Goal: Navigation & Orientation: Find specific page/section

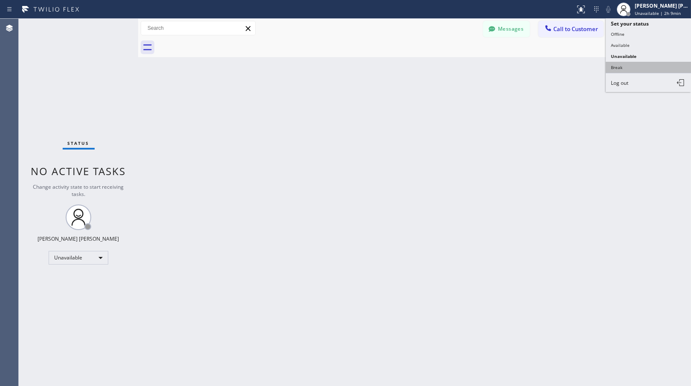
click at [653, 67] on button "Break" at bounding box center [648, 67] width 85 height 11
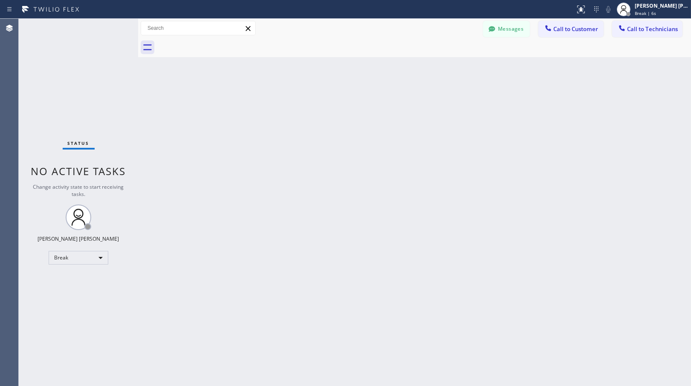
drag, startPoint x: 446, startPoint y: 171, endPoint x: 440, endPoint y: 218, distance: 48.2
click at [448, 172] on div "Back to Dashboard Change Sender ID Customers Technicians Select a contact Outbo…" at bounding box center [414, 203] width 553 height 368
click at [198, 113] on div "Back to Dashboard Change Sender ID Customers Technicians Select a contact Outbo…" at bounding box center [414, 203] width 553 height 368
click at [267, 88] on div "Back to Dashboard Change Sender ID Customers Technicians Select a contact Outbo…" at bounding box center [414, 203] width 553 height 368
click at [388, 99] on div "Back to Dashboard Change Sender ID Customers Technicians Select a contact Outbo…" at bounding box center [414, 203] width 553 height 368
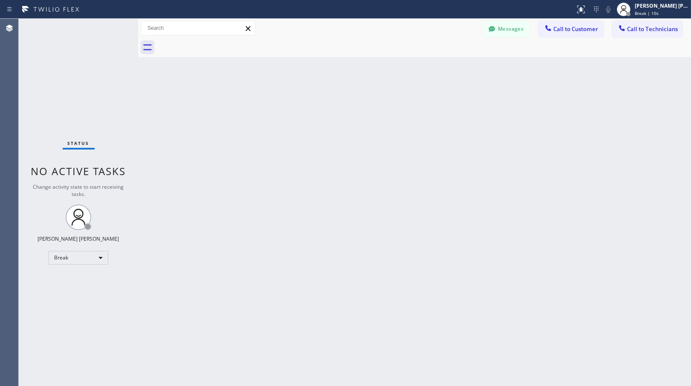
click at [393, 105] on div "Back to Dashboard Change Sender ID Customers Technicians Select a contact Outbo…" at bounding box center [414, 203] width 553 height 368
click at [393, 106] on div "Back to Dashboard Change Sender ID Customers Technicians Select a contact Outbo…" at bounding box center [414, 203] width 553 height 368
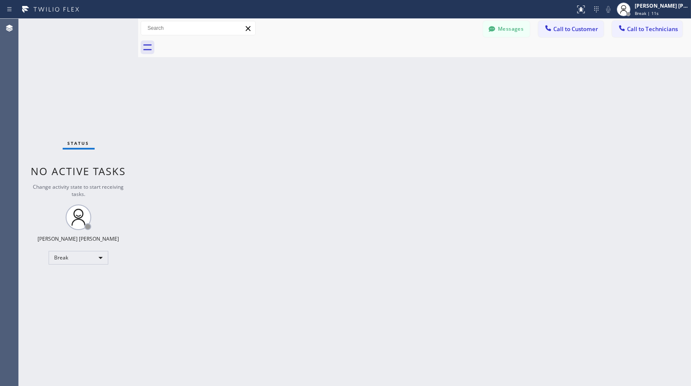
click at [393, 106] on div "Back to Dashboard Change Sender ID Customers Technicians Select a contact Outbo…" at bounding box center [414, 203] width 553 height 368
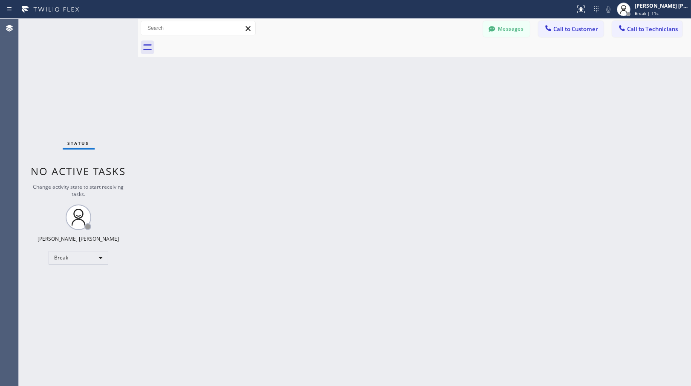
click at [393, 106] on div "Back to Dashboard Change Sender ID Customers Technicians Select a contact Outbo…" at bounding box center [414, 203] width 553 height 368
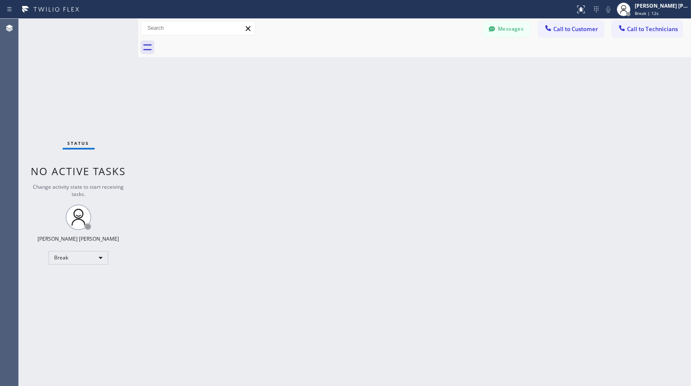
click at [393, 106] on div "Back to Dashboard Change Sender ID Customers Technicians Select a contact Outbo…" at bounding box center [414, 203] width 553 height 368
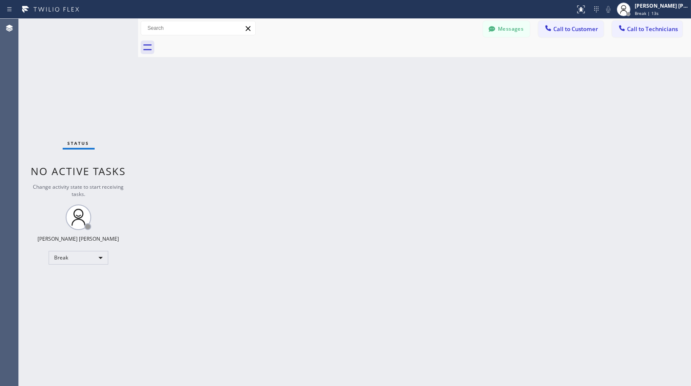
click at [393, 106] on div "Back to Dashboard Change Sender ID Customers Technicians Select a contact Outbo…" at bounding box center [414, 203] width 553 height 368
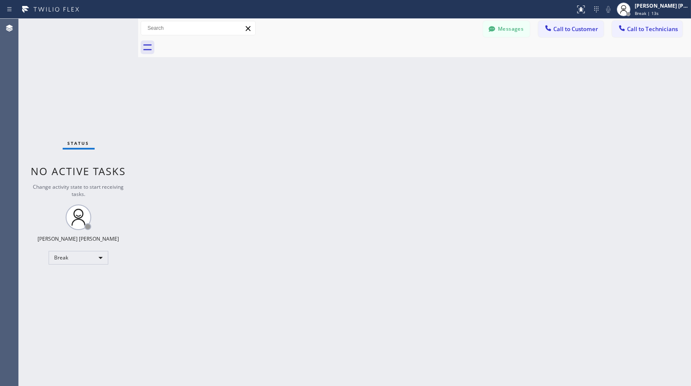
click at [393, 106] on div "Back to Dashboard Change Sender ID Customers Technicians Select a contact Outbo…" at bounding box center [414, 203] width 553 height 368
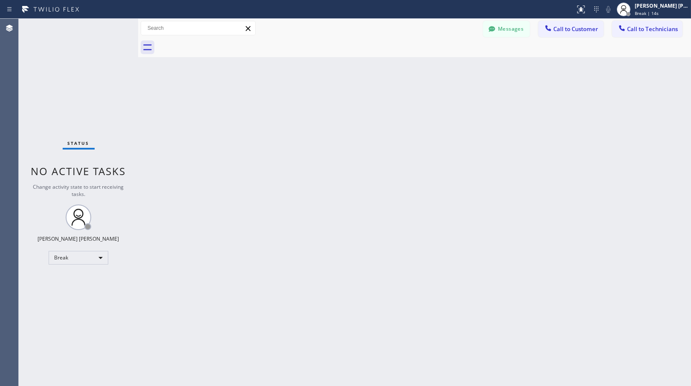
click at [393, 106] on div "Back to Dashboard Change Sender ID Customers Technicians Select a contact Outbo…" at bounding box center [414, 203] width 553 height 368
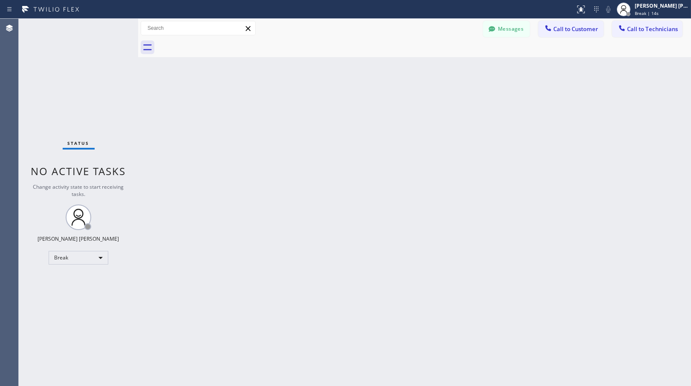
click at [393, 106] on div "Back to Dashboard Change Sender ID Customers Technicians Select a contact Outbo…" at bounding box center [414, 203] width 553 height 368
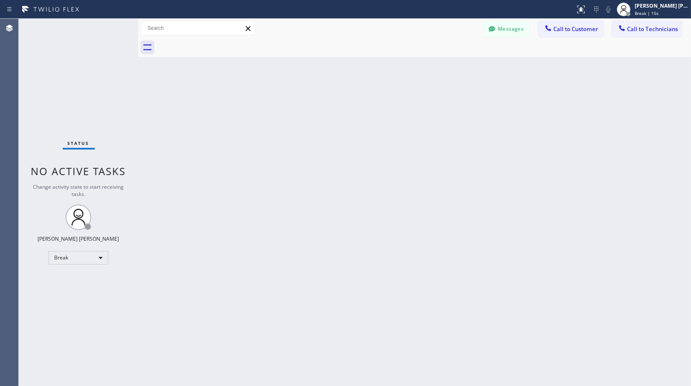
click at [393, 106] on div "Back to Dashboard Change Sender ID Customers Technicians Select a contact Outbo…" at bounding box center [414, 203] width 553 height 368
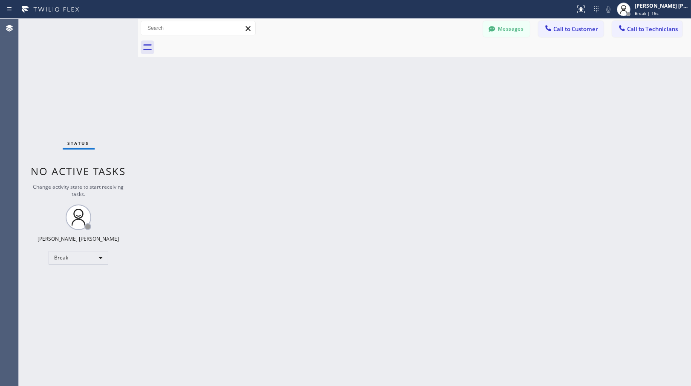
click at [393, 106] on div "Back to Dashboard Change Sender ID Customers Technicians Select a contact Outbo…" at bounding box center [414, 203] width 553 height 368
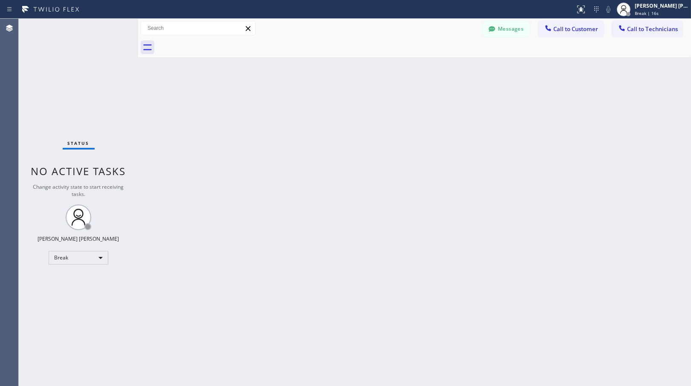
click at [393, 106] on div "Back to Dashboard Change Sender ID Customers Technicians Select a contact Outbo…" at bounding box center [414, 203] width 553 height 368
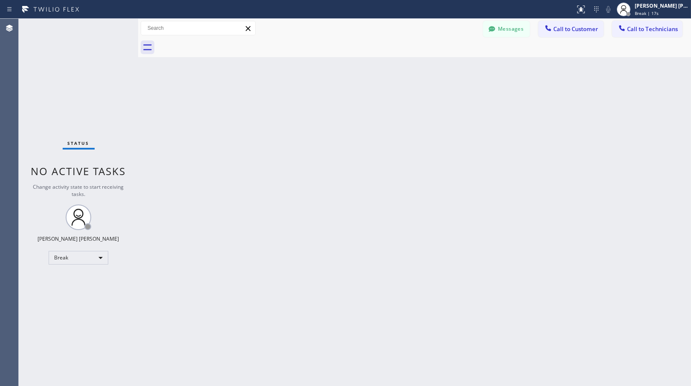
click at [393, 106] on div "Back to Dashboard Change Sender ID Customers Technicians Select a contact Outbo…" at bounding box center [414, 203] width 553 height 368
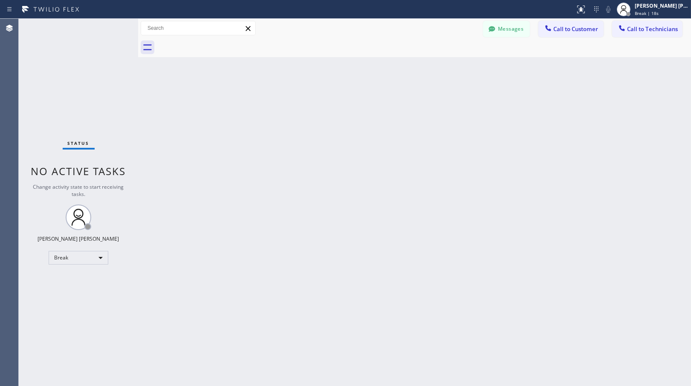
click at [393, 106] on div "Back to Dashboard Change Sender ID Customers Technicians Select a contact Outbo…" at bounding box center [414, 203] width 553 height 368
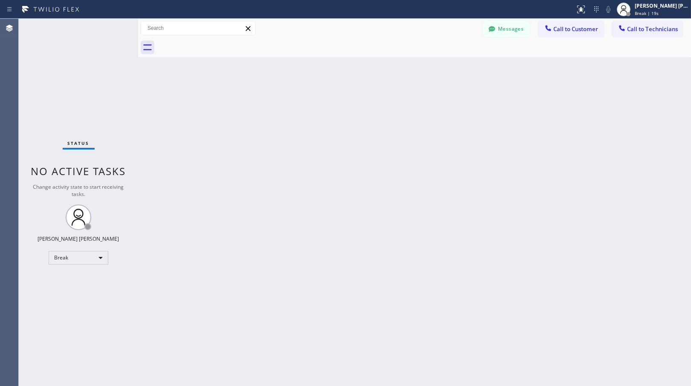
click at [393, 106] on div "Back to Dashboard Change Sender ID Customers Technicians Select a contact Outbo…" at bounding box center [414, 203] width 553 height 368
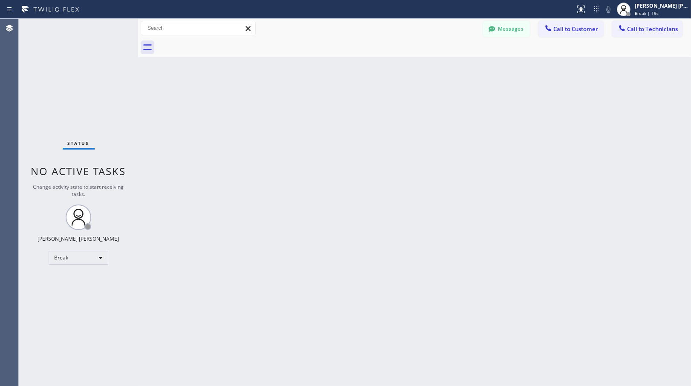
click at [393, 106] on div "Back to Dashboard Change Sender ID Customers Technicians Select a contact Outbo…" at bounding box center [414, 203] width 553 height 368
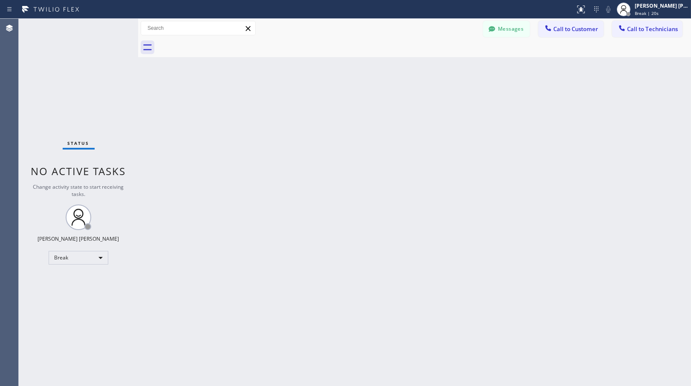
click at [393, 106] on div "Back to Dashboard Change Sender ID Customers Technicians Select a contact Outbo…" at bounding box center [414, 203] width 553 height 368
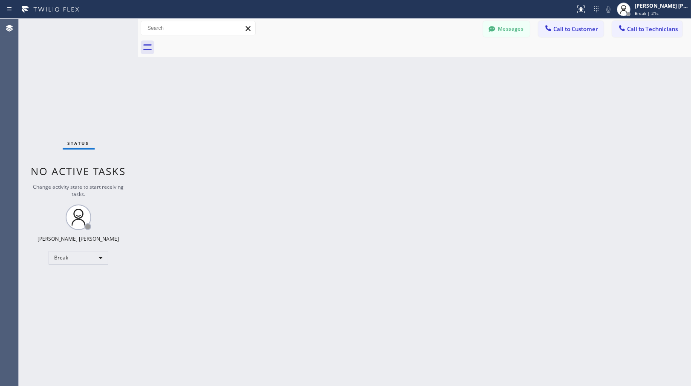
click at [393, 106] on div "Back to Dashboard Change Sender ID Customers Technicians Select a contact Outbo…" at bounding box center [414, 203] width 553 height 368
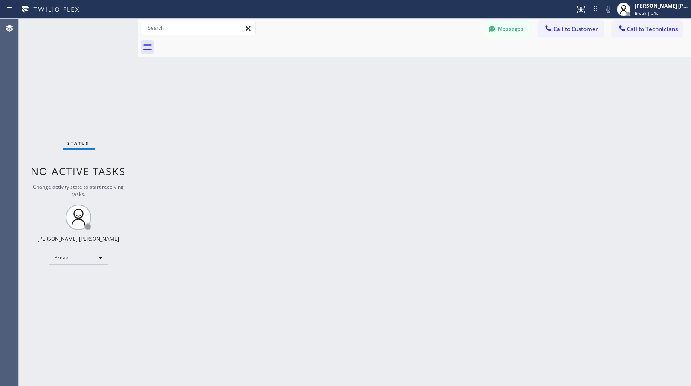
click at [393, 106] on div "Back to Dashboard Change Sender ID Customers Technicians Select a contact Outbo…" at bounding box center [414, 203] width 553 height 368
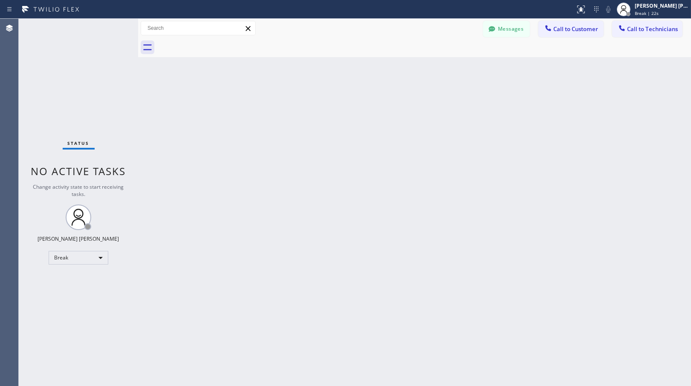
click at [393, 106] on div "Back to Dashboard Change Sender ID Customers Technicians Select a contact Outbo…" at bounding box center [414, 203] width 553 height 368
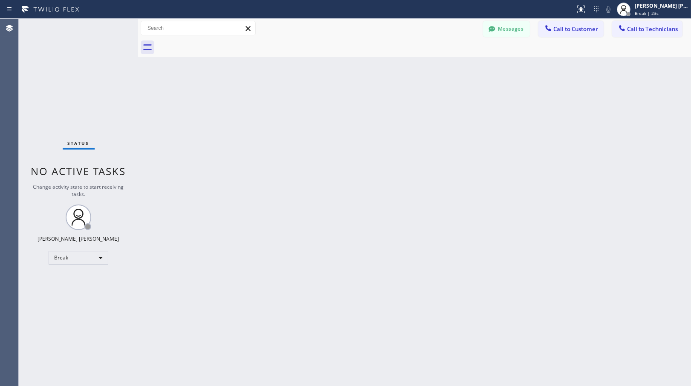
click at [393, 106] on div "Back to Dashboard Change Sender ID Customers Technicians Select a contact Outbo…" at bounding box center [414, 203] width 553 height 368
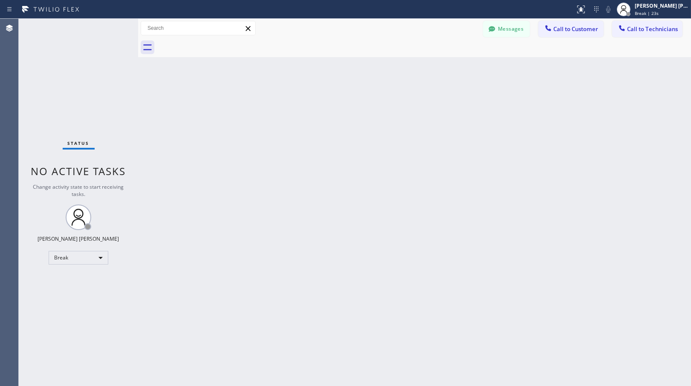
click at [393, 106] on div "Back to Dashboard Change Sender ID Customers Technicians Select a contact Outbo…" at bounding box center [414, 203] width 553 height 368
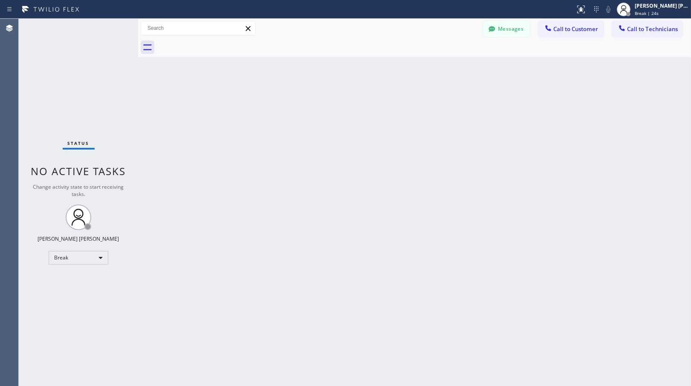
click at [393, 106] on div "Back to Dashboard Change Sender ID Customers Technicians Select a contact Outbo…" at bounding box center [414, 203] width 553 height 368
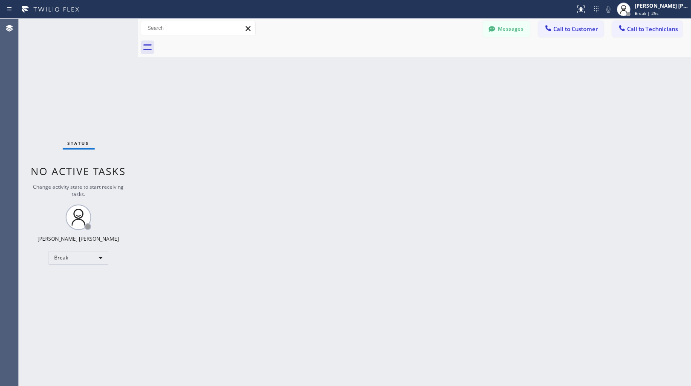
click at [393, 106] on div "Back to Dashboard Change Sender ID Customers Technicians Select a contact Outbo…" at bounding box center [414, 203] width 553 height 368
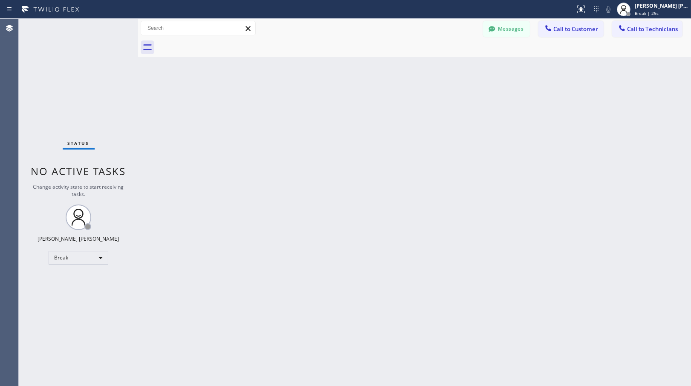
click at [393, 106] on div "Back to Dashboard Change Sender ID Customers Technicians Select a contact Outbo…" at bounding box center [414, 203] width 553 height 368
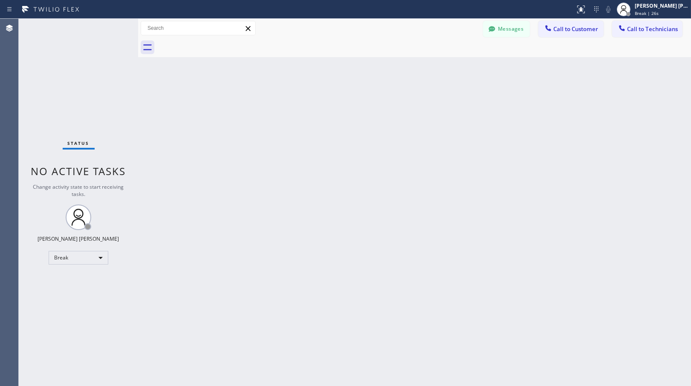
click at [393, 106] on div "Back to Dashboard Change Sender ID Customers Technicians Select a contact Outbo…" at bounding box center [414, 203] width 553 height 368
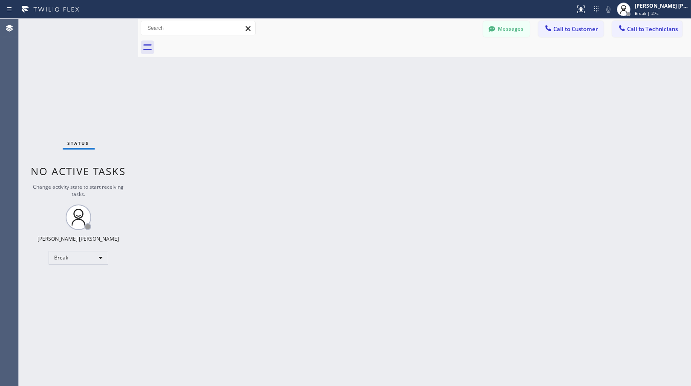
click at [393, 106] on div "Back to Dashboard Change Sender ID Customers Technicians Select a contact Outbo…" at bounding box center [414, 203] width 553 height 368
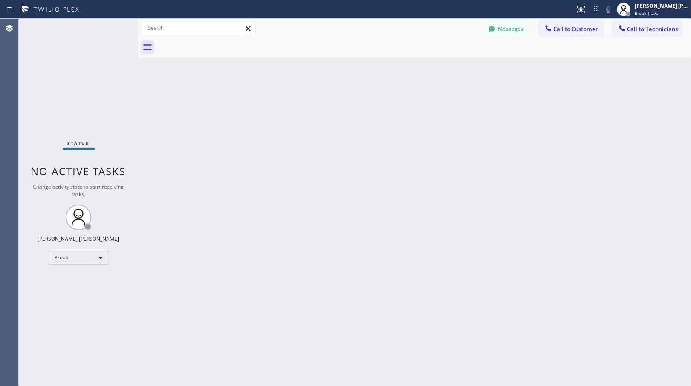
click at [393, 106] on div "Back to Dashboard Change Sender ID Customers Technicians Select a contact Outbo…" at bounding box center [414, 203] width 553 height 368
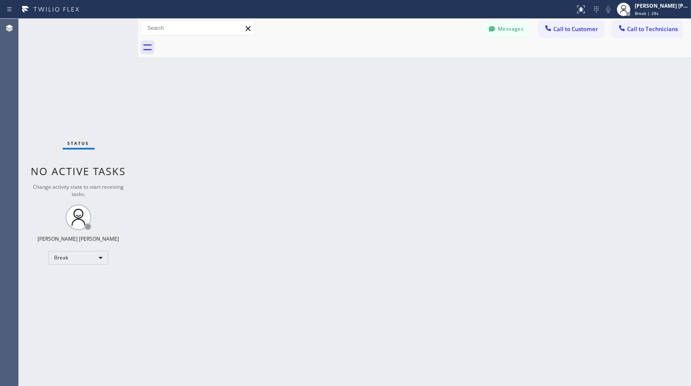
click at [393, 106] on div "Back to Dashboard Change Sender ID Customers Technicians Select a contact Outbo…" at bounding box center [414, 203] width 553 height 368
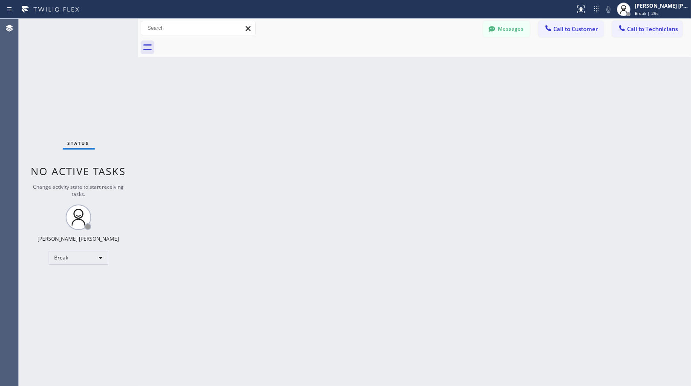
click at [393, 106] on div "Back to Dashboard Change Sender ID Customers Technicians Select a contact Outbo…" at bounding box center [414, 203] width 553 height 368
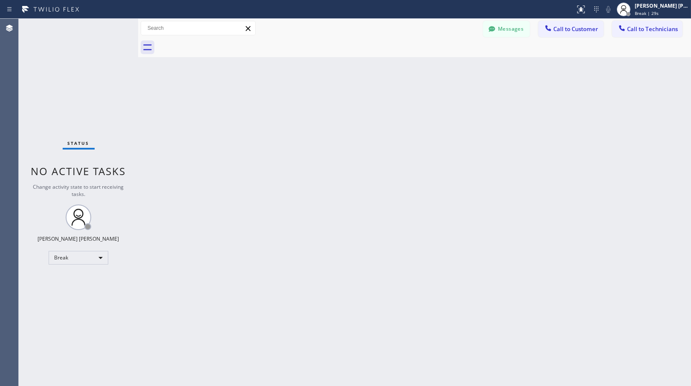
click at [393, 106] on div "Back to Dashboard Change Sender ID Customers Technicians Select a contact Outbo…" at bounding box center [414, 203] width 553 height 368
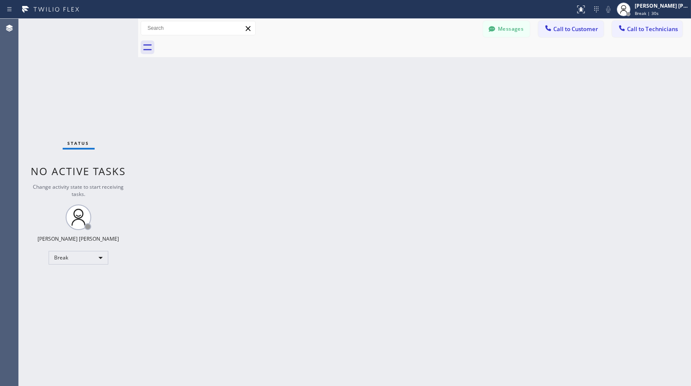
click at [393, 106] on div "Back to Dashboard Change Sender ID Customers Technicians Select a contact Outbo…" at bounding box center [414, 203] width 553 height 368
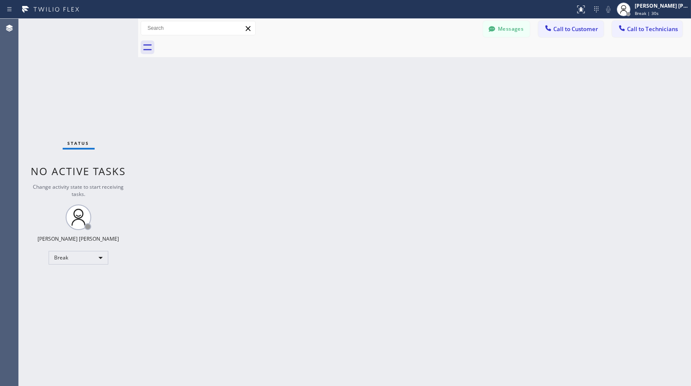
click at [393, 106] on div "Back to Dashboard Change Sender ID Customers Technicians Select a contact Outbo…" at bounding box center [414, 203] width 553 height 368
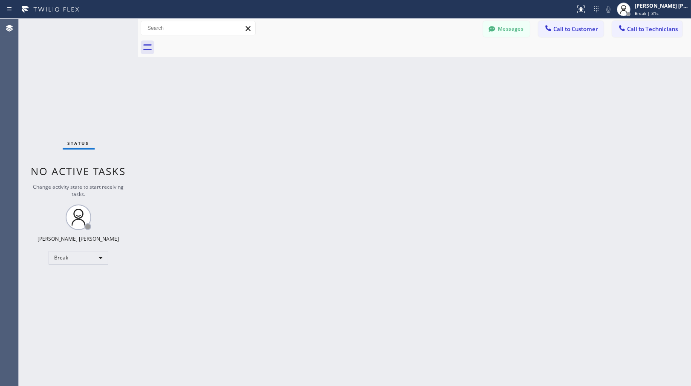
click at [393, 106] on div "Back to Dashboard Change Sender ID Customers Technicians Select a contact Outbo…" at bounding box center [414, 203] width 553 height 368
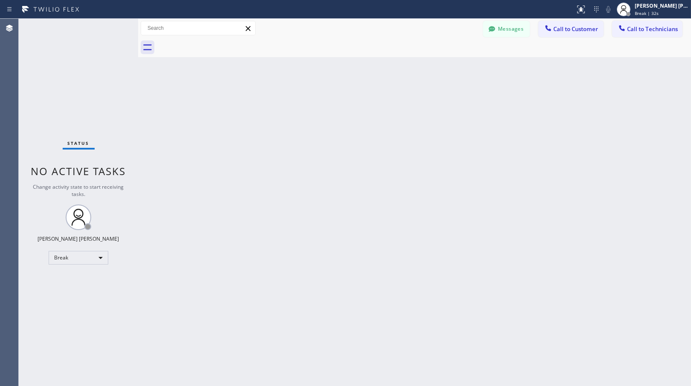
click at [393, 106] on div "Back to Dashboard Change Sender ID Customers Technicians Select a contact Outbo…" at bounding box center [414, 203] width 553 height 368
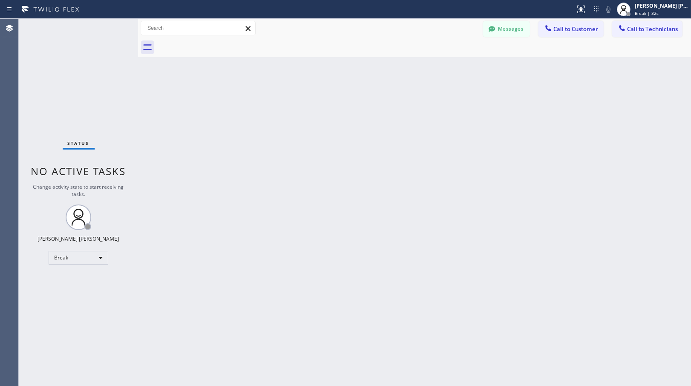
click at [393, 106] on div "Back to Dashboard Change Sender ID Customers Technicians Select a contact Outbo…" at bounding box center [414, 203] width 553 height 368
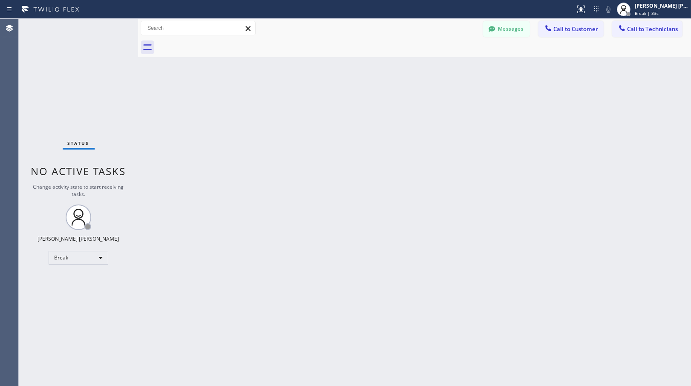
click at [393, 106] on div "Back to Dashboard Change Sender ID Customers Technicians Select a contact Outbo…" at bounding box center [414, 203] width 553 height 368
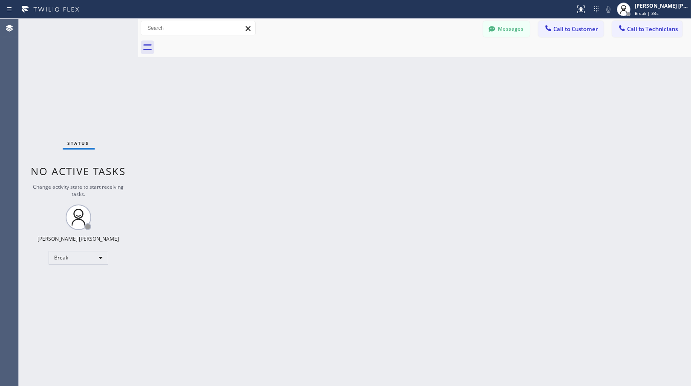
click at [393, 106] on div "Back to Dashboard Change Sender ID Customers Technicians Select a contact Outbo…" at bounding box center [414, 203] width 553 height 368
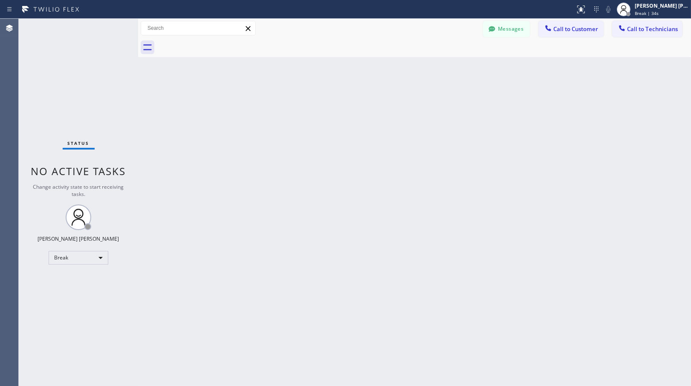
click at [393, 106] on div "Back to Dashboard Change Sender ID Customers Technicians Select a contact Outbo…" at bounding box center [414, 203] width 553 height 368
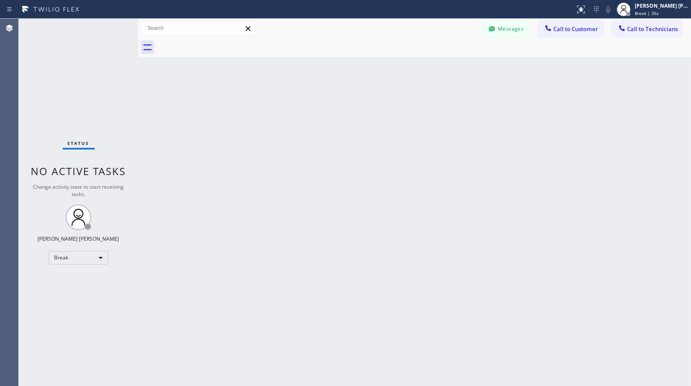
click at [393, 106] on div "Back to Dashboard Change Sender ID Customers Technicians Select a contact Outbo…" at bounding box center [414, 203] width 553 height 368
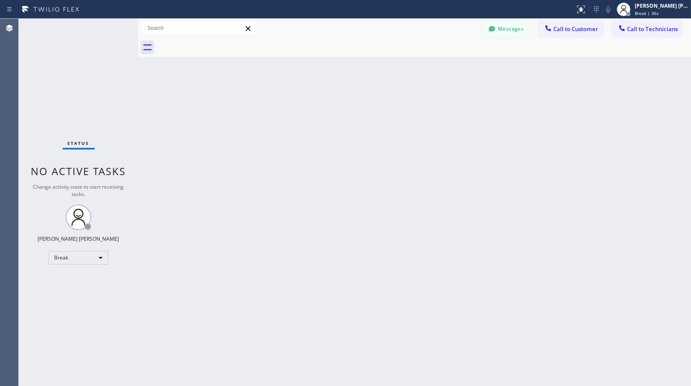
click at [393, 106] on div "Back to Dashboard Change Sender ID Customers Technicians Select a contact Outbo…" at bounding box center [414, 203] width 553 height 368
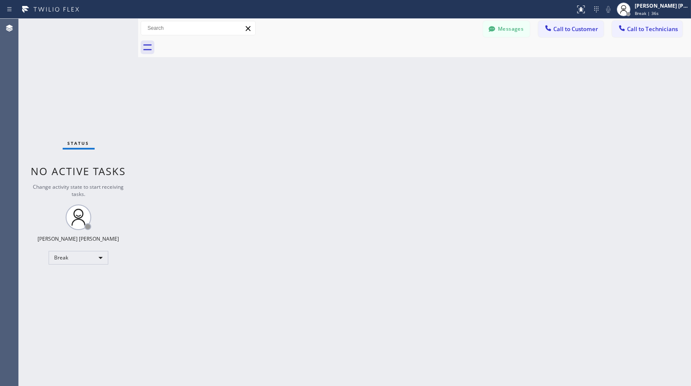
click at [393, 106] on div "Back to Dashboard Change Sender ID Customers Technicians Select a contact Outbo…" at bounding box center [414, 203] width 553 height 368
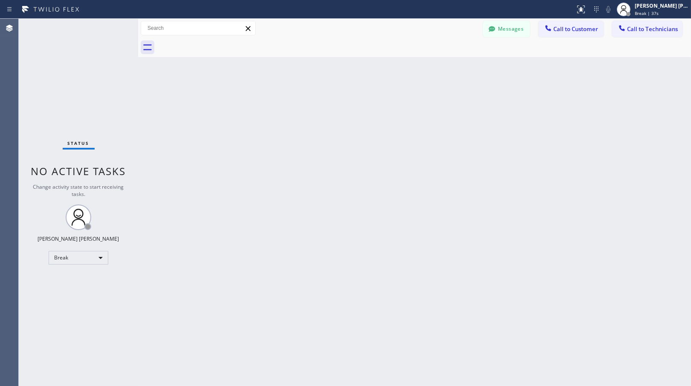
click at [393, 106] on div "Back to Dashboard Change Sender ID Customers Technicians Select a contact Outbo…" at bounding box center [414, 203] width 553 height 368
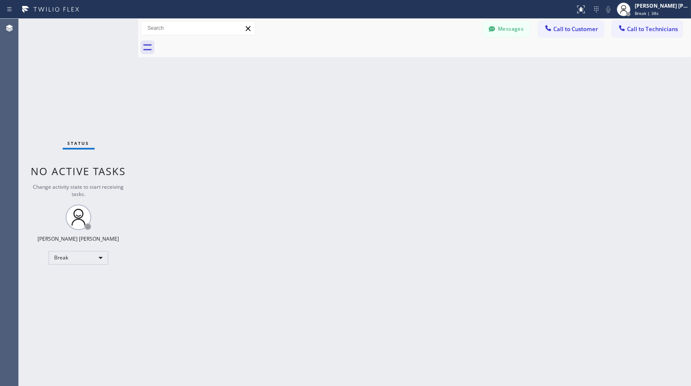
click at [393, 106] on div "Back to Dashboard Change Sender ID Customers Technicians Select a contact Outbo…" at bounding box center [414, 203] width 553 height 368
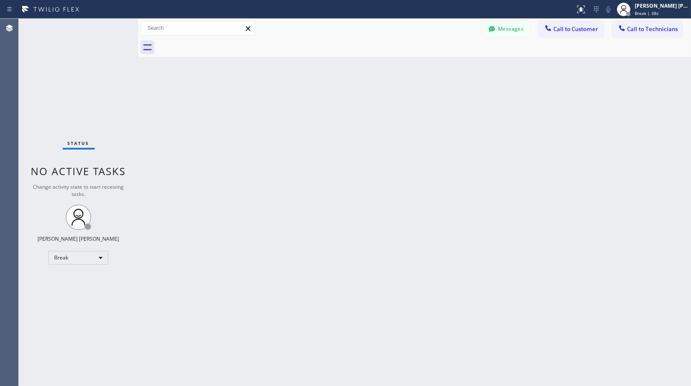
click at [393, 106] on div "Back to Dashboard Change Sender ID Customers Technicians Select a contact Outbo…" at bounding box center [414, 203] width 553 height 368
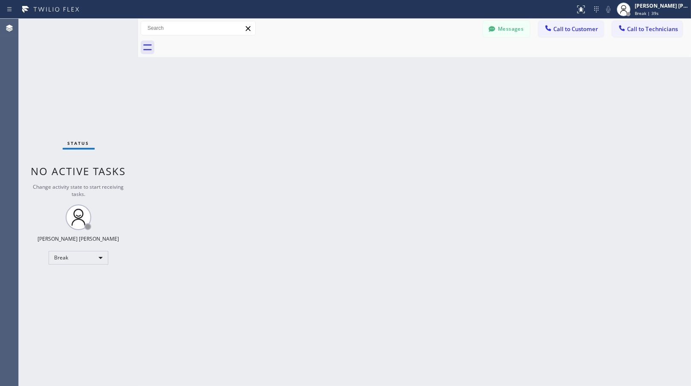
click at [393, 106] on div "Back to Dashboard Change Sender ID Customers Technicians Select a contact Outbo…" at bounding box center [414, 203] width 553 height 368
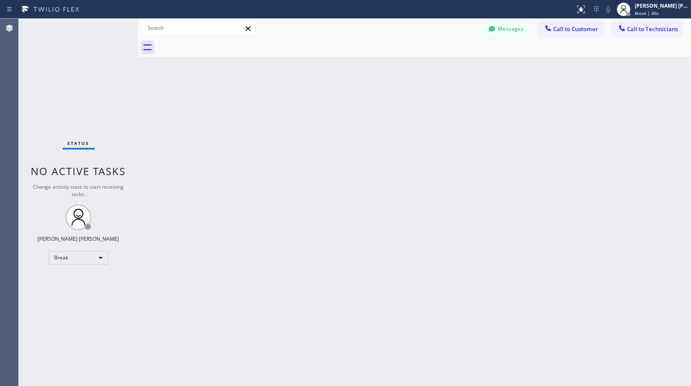
click at [393, 106] on div "Back to Dashboard Change Sender ID Customers Technicians Select a contact Outbo…" at bounding box center [414, 203] width 553 height 368
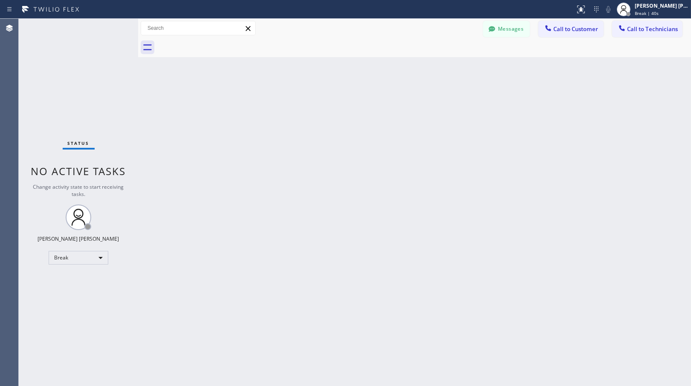
click at [393, 106] on div "Back to Dashboard Change Sender ID Customers Technicians Select a contact Outbo…" at bounding box center [414, 203] width 553 height 368
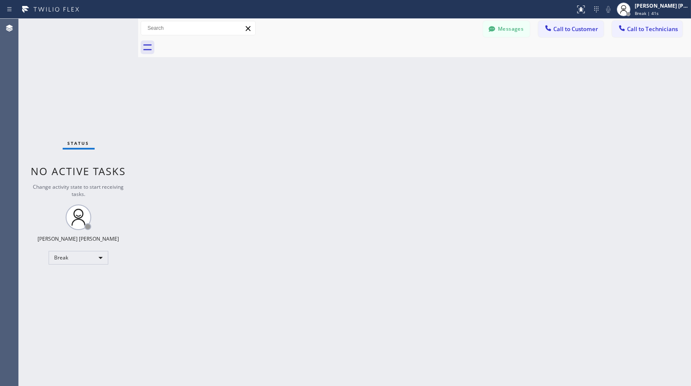
click at [393, 106] on div "Back to Dashboard Change Sender ID Customers Technicians Select a contact Outbo…" at bounding box center [414, 203] width 553 height 368
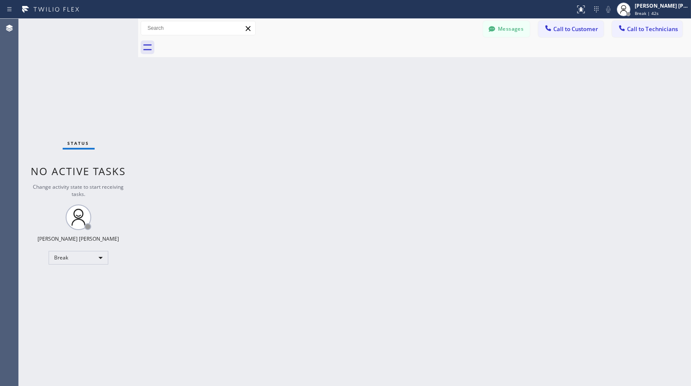
click at [393, 106] on div "Back to Dashboard Change Sender ID Customers Technicians Select a contact Outbo…" at bounding box center [414, 203] width 553 height 368
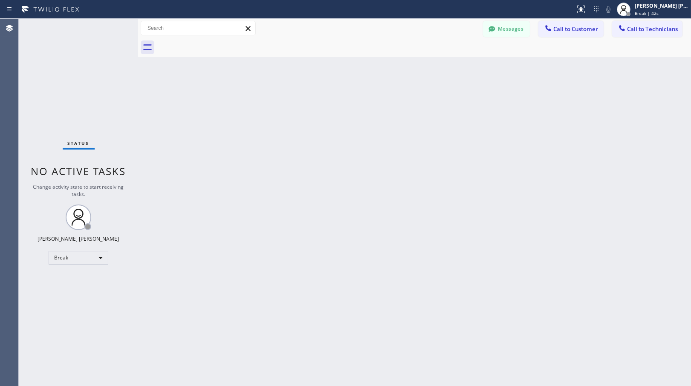
click at [393, 106] on div "Back to Dashboard Change Sender ID Customers Technicians Select a contact Outbo…" at bounding box center [414, 203] width 553 height 368
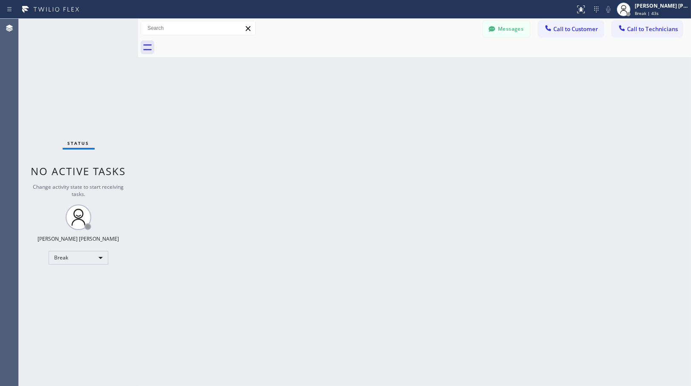
click at [393, 106] on div "Back to Dashboard Change Sender ID Customers Technicians Select a contact Outbo…" at bounding box center [414, 203] width 553 height 368
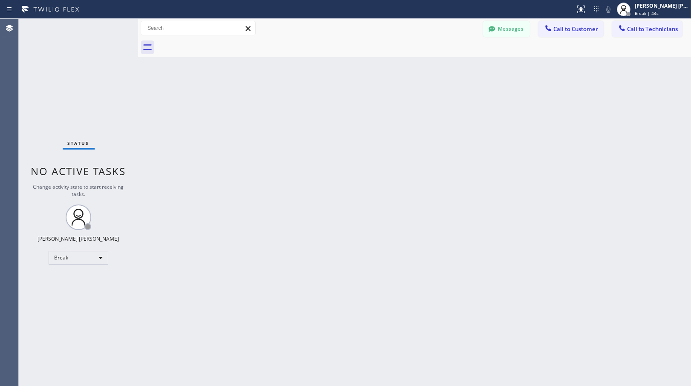
click at [393, 106] on div "Back to Dashboard Change Sender ID Customers Technicians Select a contact Outbo…" at bounding box center [414, 203] width 553 height 368
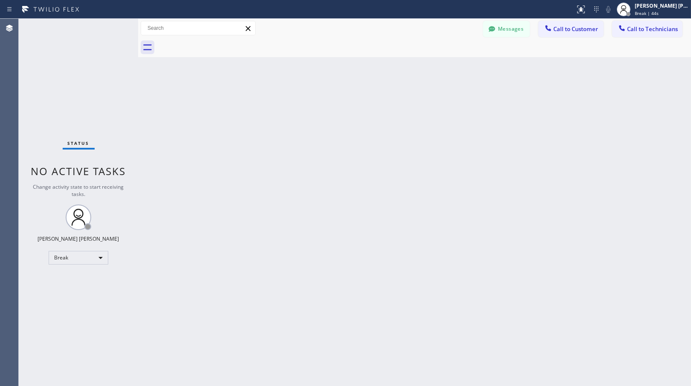
click at [393, 106] on div "Back to Dashboard Change Sender ID Customers Technicians Select a contact Outbo…" at bounding box center [414, 203] width 553 height 368
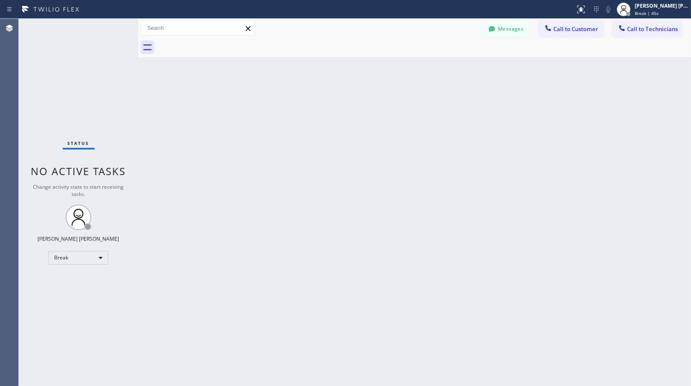
click at [393, 106] on div "Back to Dashboard Change Sender ID Customers Technicians Select a contact Outbo…" at bounding box center [414, 203] width 553 height 368
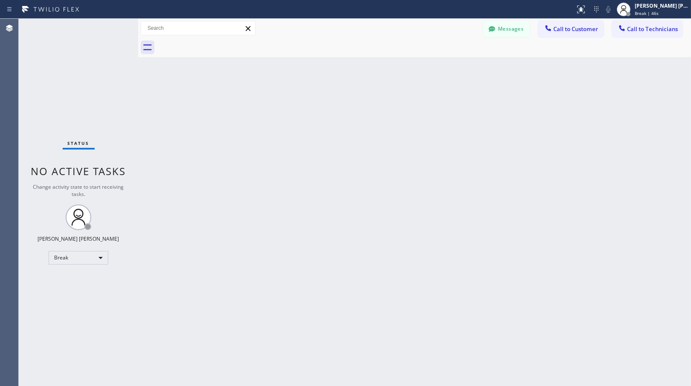
click at [393, 106] on div "Back to Dashboard Change Sender ID Customers Technicians Select a contact Outbo…" at bounding box center [414, 203] width 553 height 368
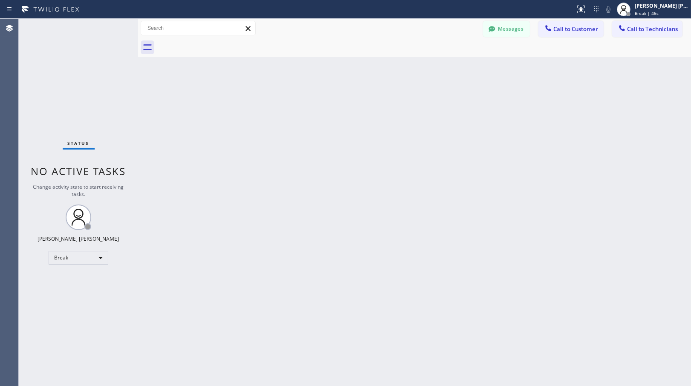
click at [393, 106] on div "Back to Dashboard Change Sender ID Customers Technicians Select a contact Outbo…" at bounding box center [414, 203] width 553 height 368
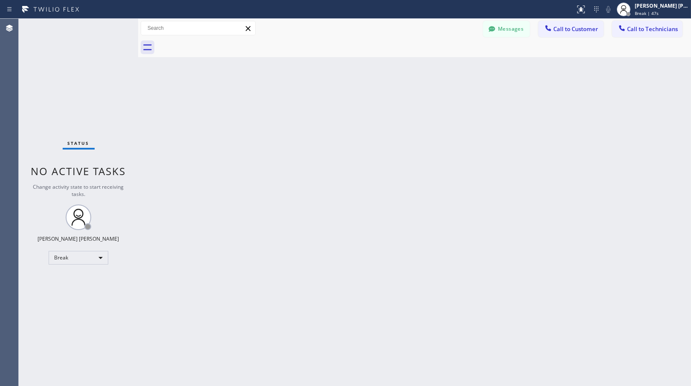
click at [393, 106] on div "Back to Dashboard Change Sender ID Customers Technicians Select a contact Outbo…" at bounding box center [414, 203] width 553 height 368
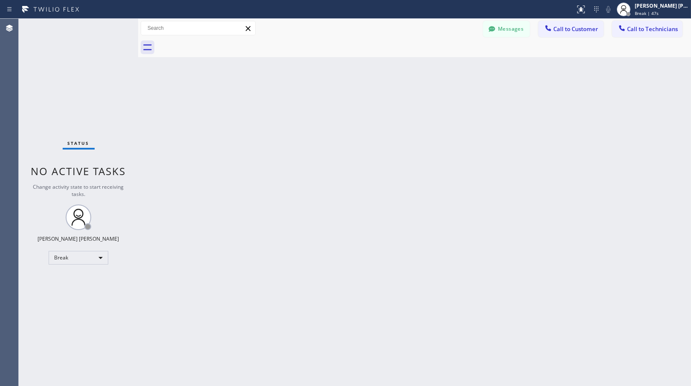
click at [393, 106] on div "Back to Dashboard Change Sender ID Customers Technicians Select a contact Outbo…" at bounding box center [414, 203] width 553 height 368
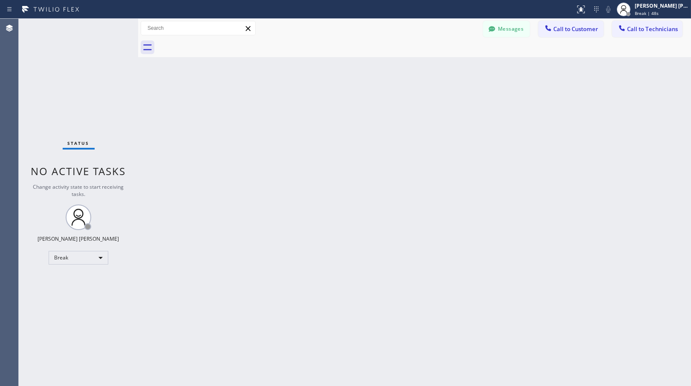
click at [393, 106] on div "Back to Dashboard Change Sender ID Customers Technicians Select a contact Outbo…" at bounding box center [414, 203] width 553 height 368
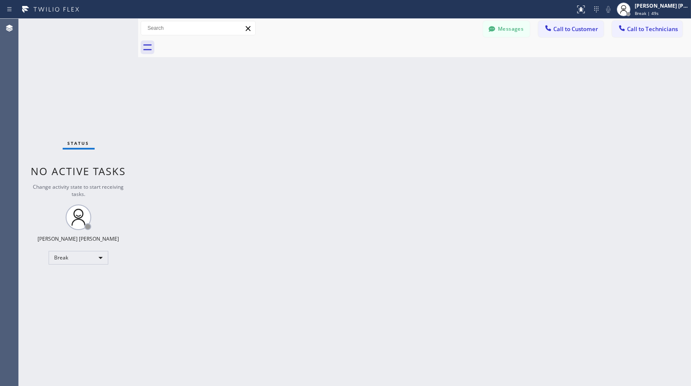
click at [393, 106] on div "Back to Dashboard Change Sender ID Customers Technicians Select a contact Outbo…" at bounding box center [414, 203] width 553 height 368
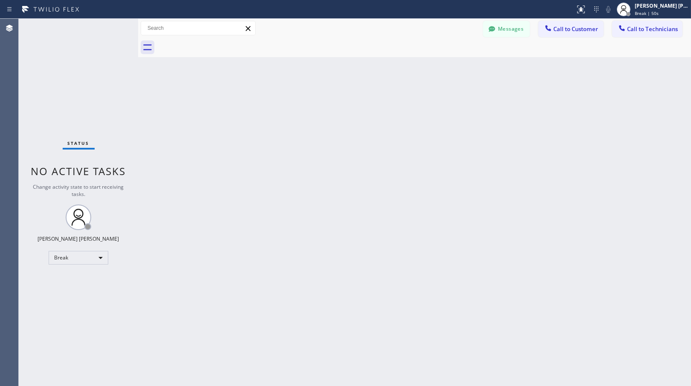
click at [393, 106] on div "Back to Dashboard Change Sender ID Customers Technicians Select a contact Outbo…" at bounding box center [414, 203] width 553 height 368
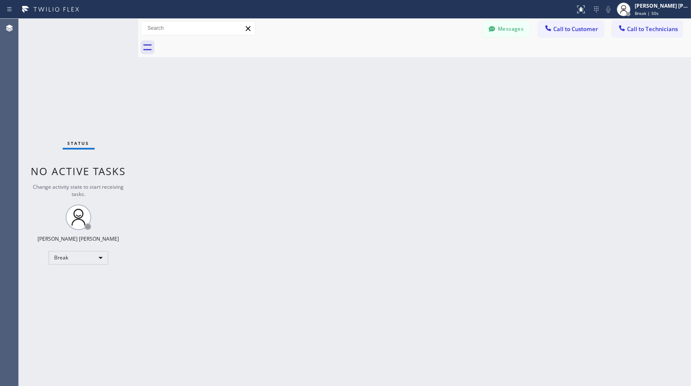
click at [393, 106] on div "Back to Dashboard Change Sender ID Customers Technicians Select a contact Outbo…" at bounding box center [414, 203] width 553 height 368
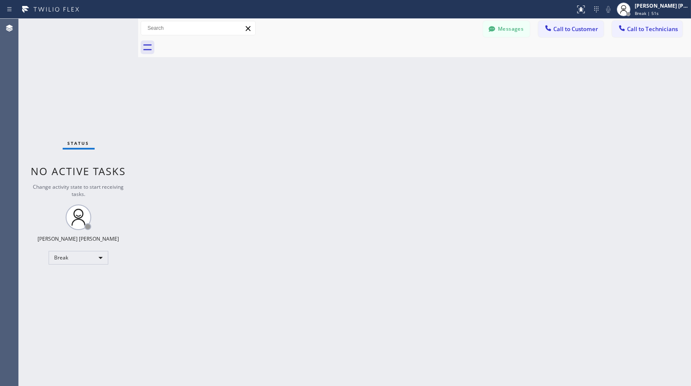
click at [393, 106] on div "Back to Dashboard Change Sender ID Customers Technicians Select a contact Outbo…" at bounding box center [414, 203] width 553 height 368
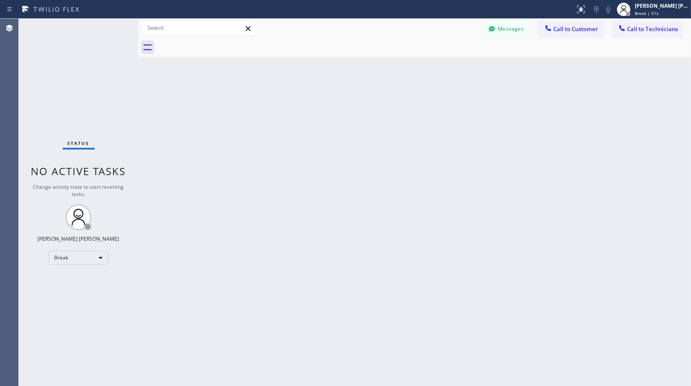
click at [393, 106] on div "Back to Dashboard Change Sender ID Customers Technicians Select a contact Outbo…" at bounding box center [414, 203] width 553 height 368
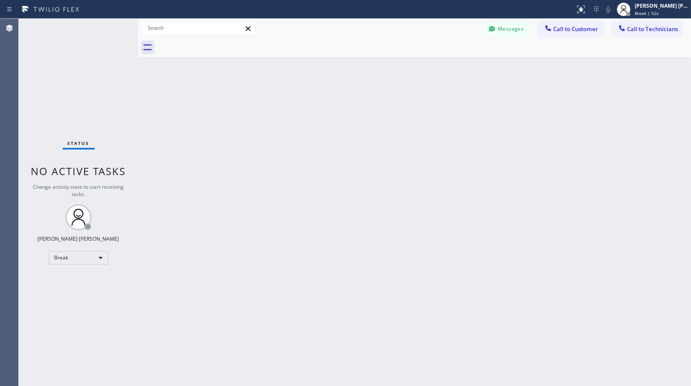
click at [393, 106] on div "Back to Dashboard Change Sender ID Customers Technicians Select a contact Outbo…" at bounding box center [414, 203] width 553 height 368
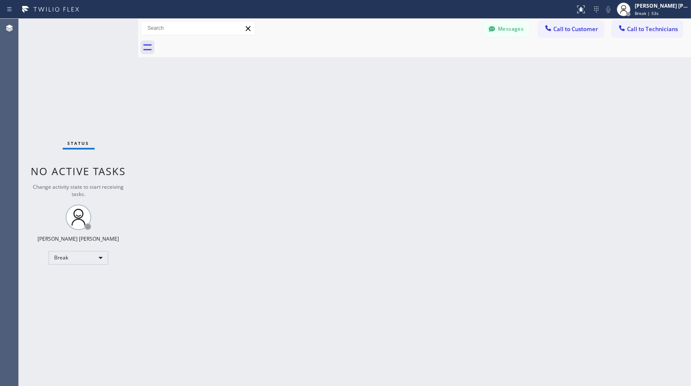
click at [393, 106] on div "Back to Dashboard Change Sender ID Customers Technicians Select a contact Outbo…" at bounding box center [414, 203] width 553 height 368
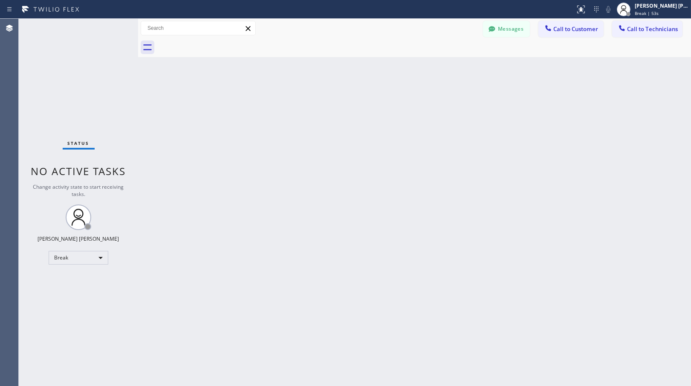
click at [393, 106] on div "Back to Dashboard Change Sender ID Customers Technicians Select a contact Outbo…" at bounding box center [414, 203] width 553 height 368
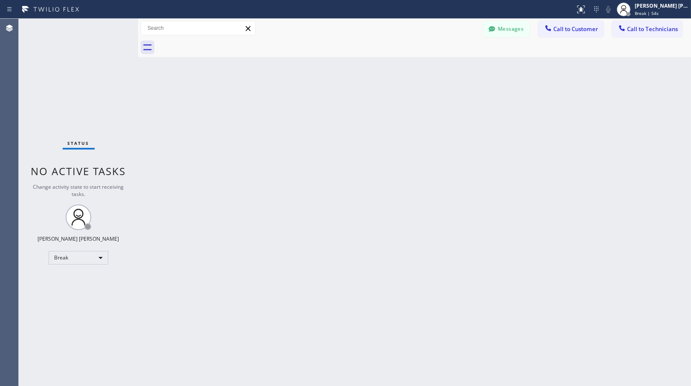
click at [393, 106] on div "Back to Dashboard Change Sender ID Customers Technicians Select a contact Outbo…" at bounding box center [414, 203] width 553 height 368
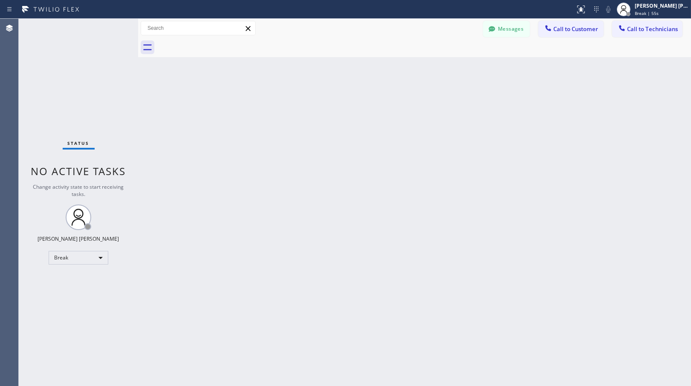
click at [393, 106] on div "Back to Dashboard Change Sender ID Customers Technicians Select a contact Outbo…" at bounding box center [414, 203] width 553 height 368
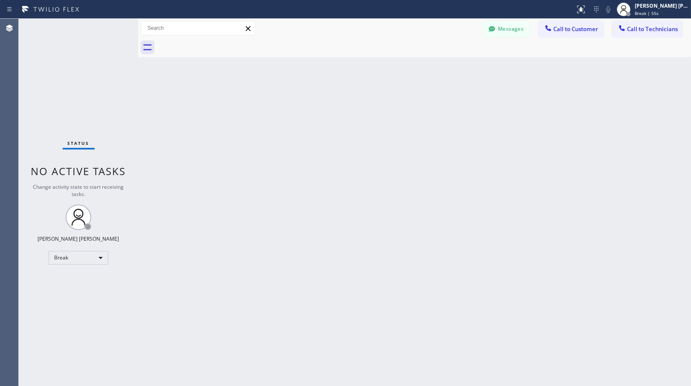
click at [393, 106] on div "Back to Dashboard Change Sender ID Customers Technicians Select a contact Outbo…" at bounding box center [414, 203] width 553 height 368
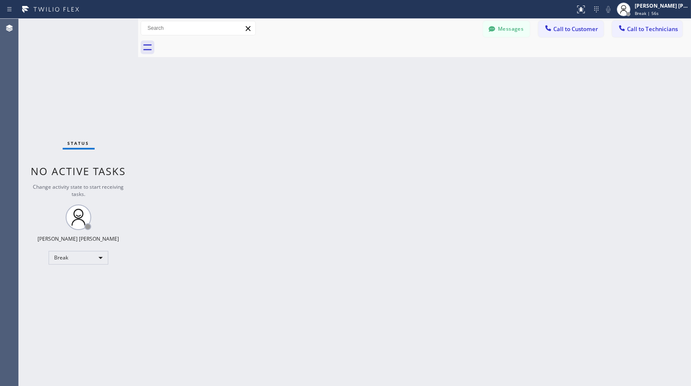
click at [393, 106] on div "Back to Dashboard Change Sender ID Customers Technicians Select a contact Outbo…" at bounding box center [414, 203] width 553 height 368
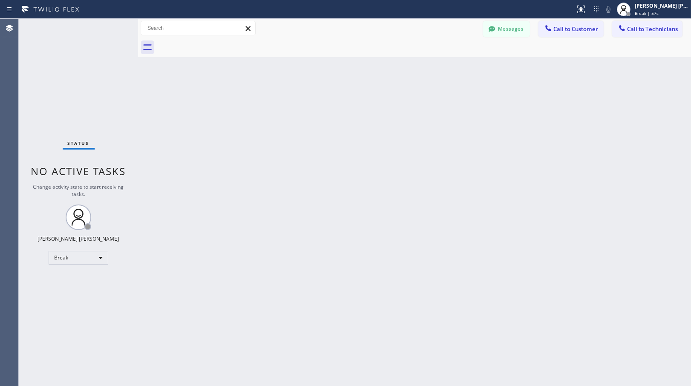
click at [393, 106] on div "Back to Dashboard Change Sender ID Customers Technicians Select a contact Outbo…" at bounding box center [414, 203] width 553 height 368
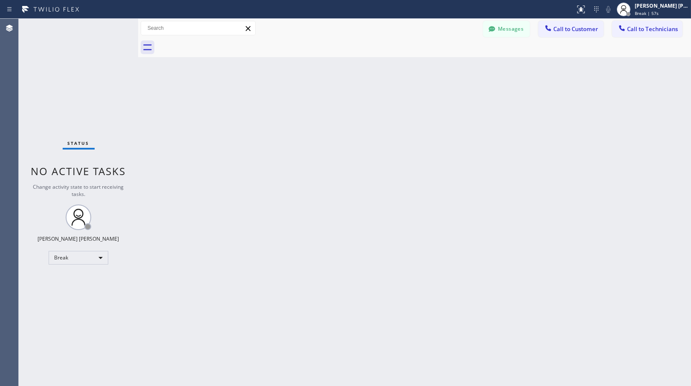
click at [393, 106] on div "Back to Dashboard Change Sender ID Customers Technicians Select a contact Outbo…" at bounding box center [414, 203] width 553 height 368
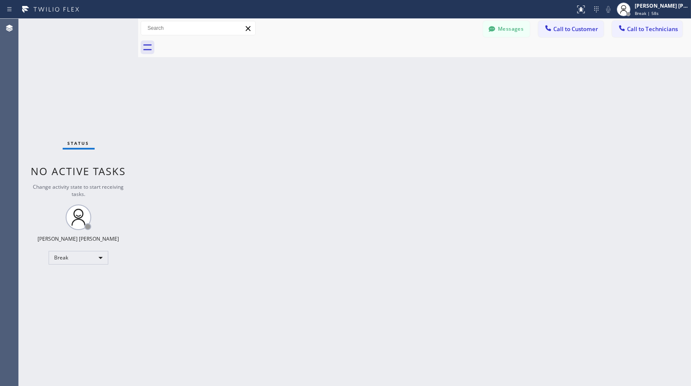
click at [393, 106] on div "Back to Dashboard Change Sender ID Customers Technicians Select a contact Outbo…" at bounding box center [414, 203] width 553 height 368
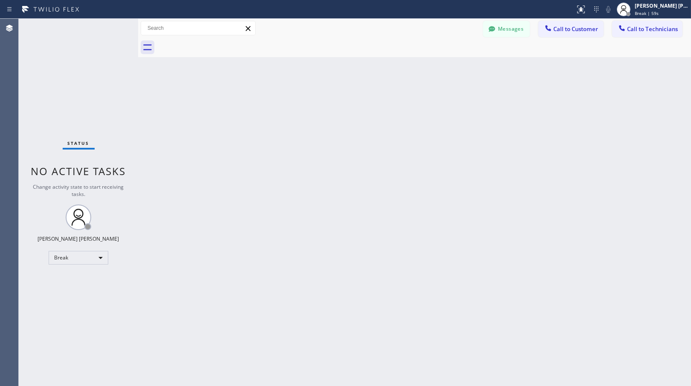
click at [393, 106] on div "Back to Dashboard Change Sender ID Customers Technicians Select a contact Outbo…" at bounding box center [414, 203] width 553 height 368
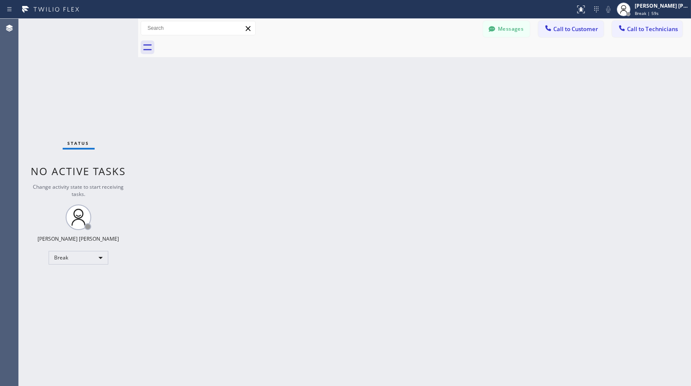
click at [393, 106] on div "Back to Dashboard Change Sender ID Customers Technicians Select a contact Outbo…" at bounding box center [414, 203] width 553 height 368
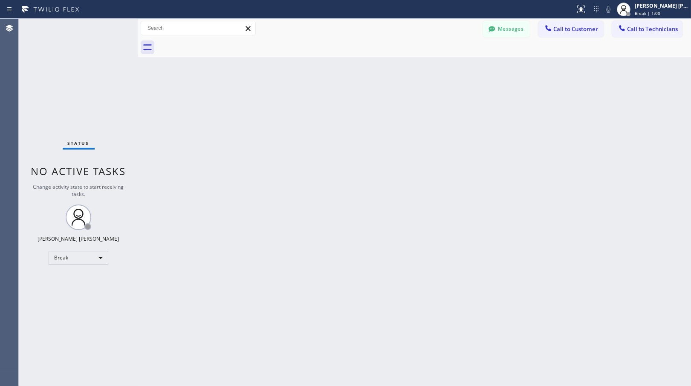
click at [393, 106] on div "Back to Dashboard Change Sender ID Customers Technicians Select a contact Outbo…" at bounding box center [414, 203] width 553 height 368
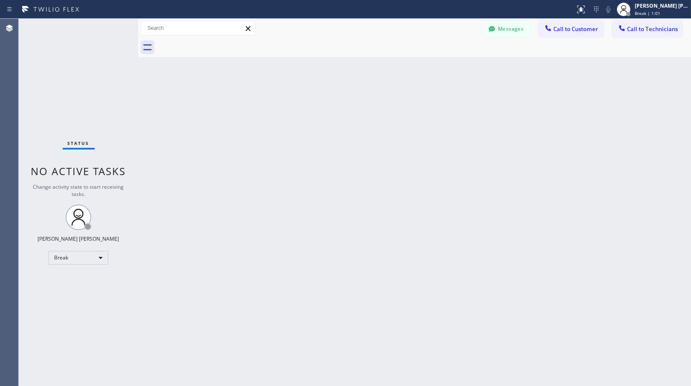
click at [393, 106] on div "Back to Dashboard Change Sender ID Customers Technicians Select a contact Outbo…" at bounding box center [414, 203] width 553 height 368
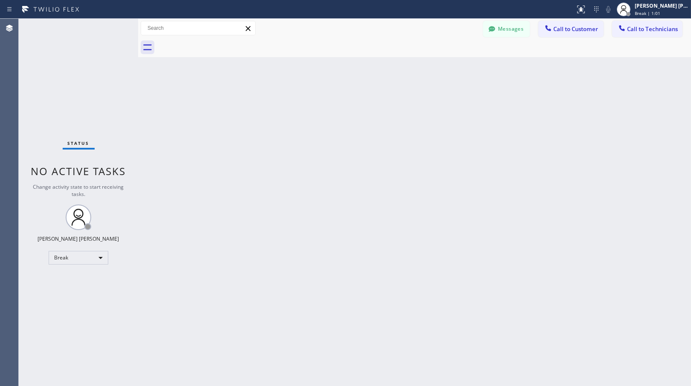
click at [393, 106] on div "Back to Dashboard Change Sender ID Customers Technicians Select a contact Outbo…" at bounding box center [414, 203] width 553 height 368
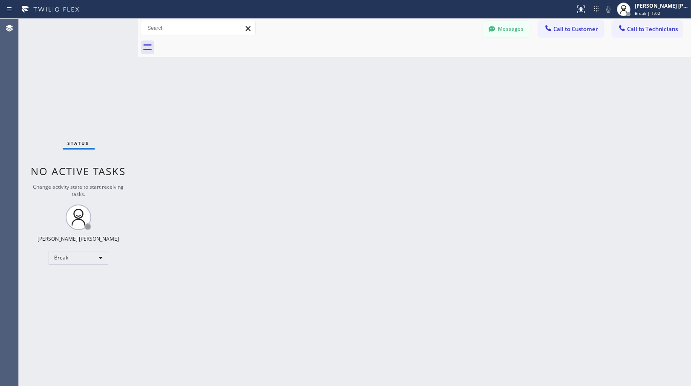
click at [393, 106] on div "Back to Dashboard Change Sender ID Customers Technicians Select a contact Outbo…" at bounding box center [414, 203] width 553 height 368
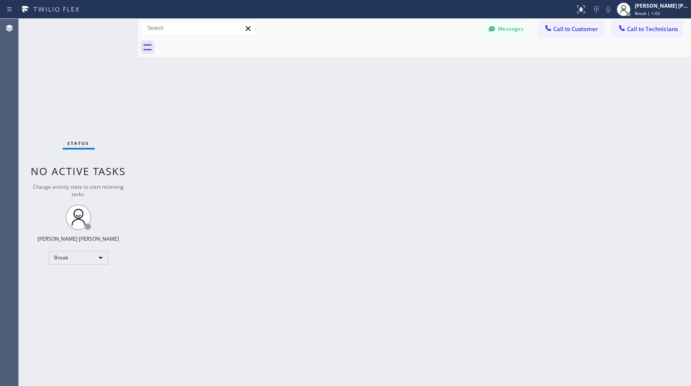
click at [393, 106] on div "Back to Dashboard Change Sender ID Customers Technicians Select a contact Outbo…" at bounding box center [414, 203] width 553 height 368
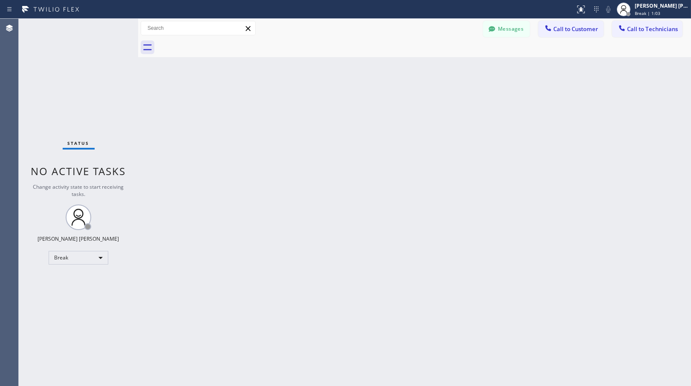
click at [393, 106] on div "Back to Dashboard Change Sender ID Customers Technicians Select a contact Outbo…" at bounding box center [414, 203] width 553 height 368
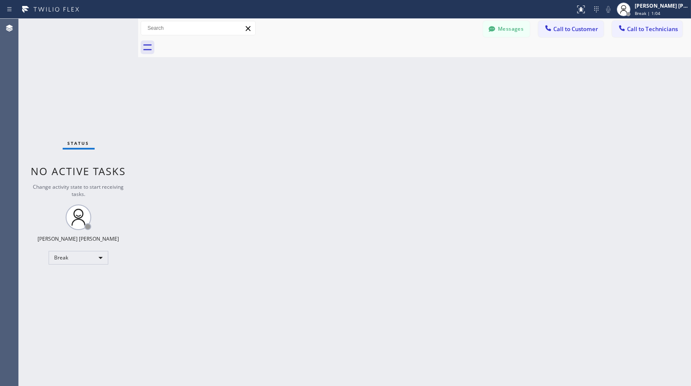
click at [393, 106] on div "Back to Dashboard Change Sender ID Customers Technicians Select a contact Outbo…" at bounding box center [414, 203] width 553 height 368
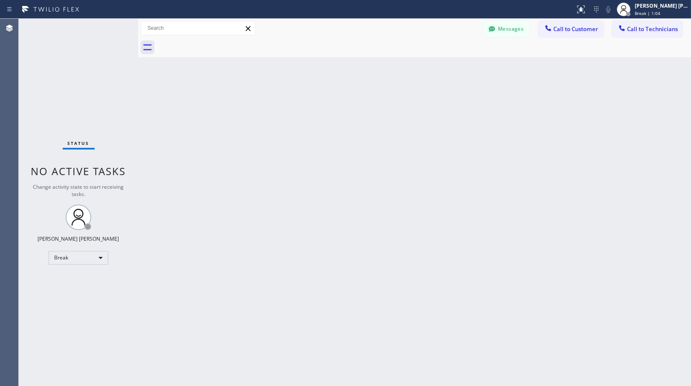
click at [393, 106] on div "Back to Dashboard Change Sender ID Customers Technicians Select a contact Outbo…" at bounding box center [414, 203] width 553 height 368
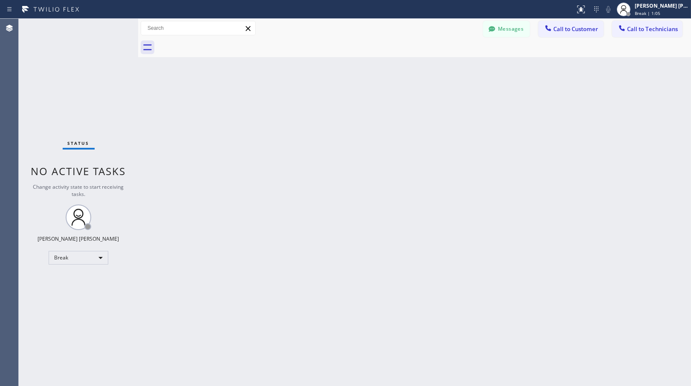
click at [393, 106] on div "Back to Dashboard Change Sender ID Customers Technicians Select a contact Outbo…" at bounding box center [414, 203] width 553 height 368
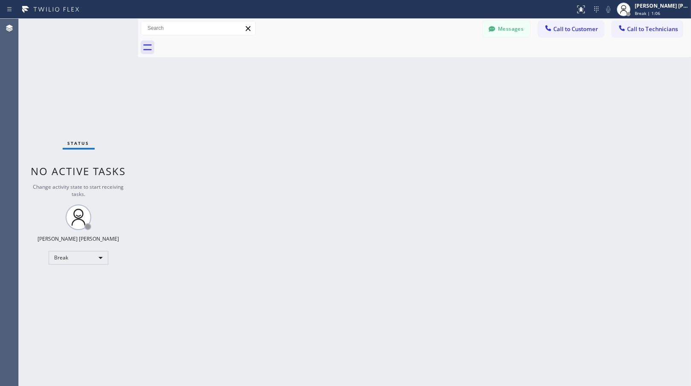
click at [393, 106] on div "Back to Dashboard Change Sender ID Customers Technicians Select a contact Outbo…" at bounding box center [414, 203] width 553 height 368
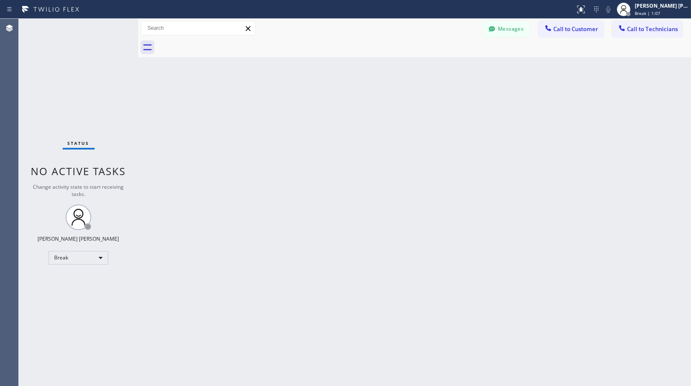
click at [393, 106] on div "Back to Dashboard Change Sender ID Customers Technicians Select a contact Outbo…" at bounding box center [414, 203] width 553 height 368
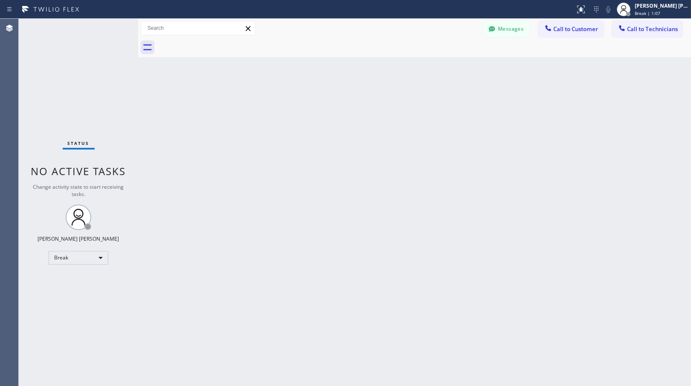
click at [393, 106] on div "Back to Dashboard Change Sender ID Customers Technicians Select a contact Outbo…" at bounding box center [414, 203] width 553 height 368
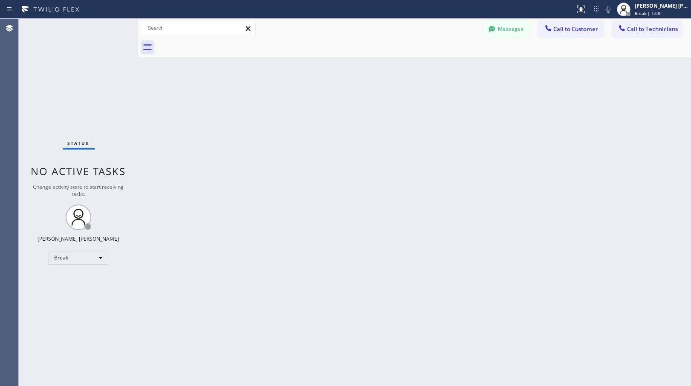
click at [393, 106] on div "Back to Dashboard Change Sender ID Customers Technicians Select a contact Outbo…" at bounding box center [414, 203] width 553 height 368
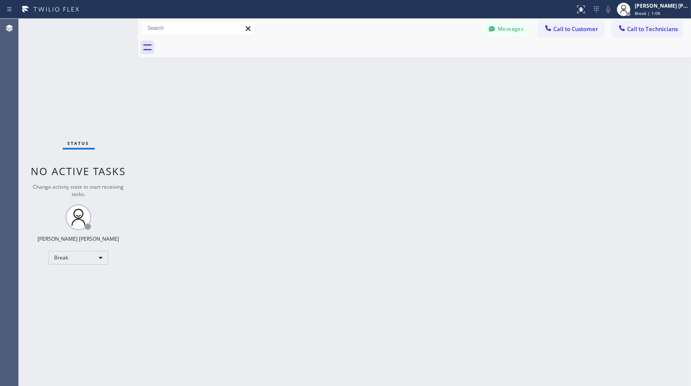
click at [393, 106] on div "Back to Dashboard Change Sender ID Customers Technicians Select a contact Outbo…" at bounding box center [414, 203] width 553 height 368
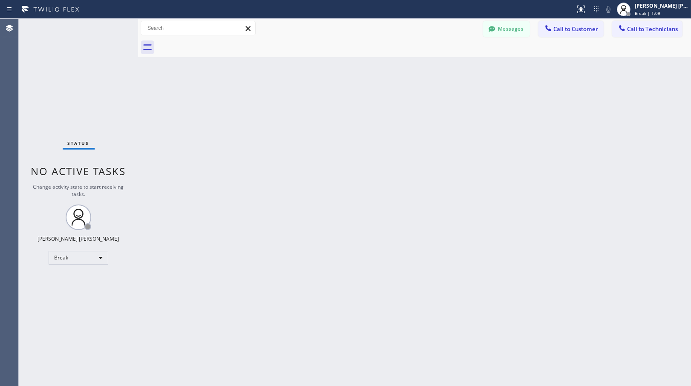
click at [393, 106] on div "Back to Dashboard Change Sender ID Customers Technicians Select a contact Outbo…" at bounding box center [414, 203] width 553 height 368
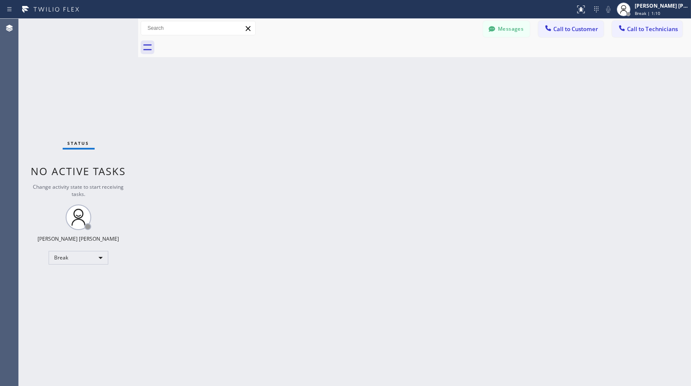
click at [393, 106] on div "Back to Dashboard Change Sender ID Customers Technicians Select a contact Outbo…" at bounding box center [414, 203] width 553 height 368
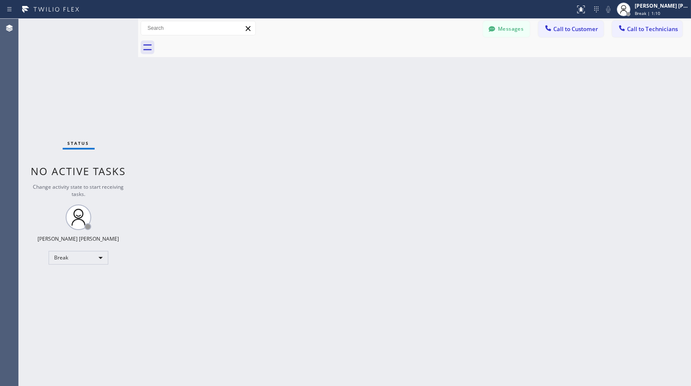
click at [393, 106] on div "Back to Dashboard Change Sender ID Customers Technicians Select a contact Outbo…" at bounding box center [414, 203] width 553 height 368
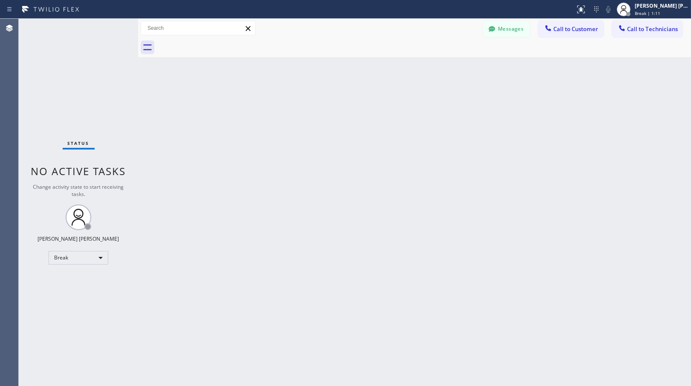
click at [393, 106] on div "Back to Dashboard Change Sender ID Customers Technicians Select a contact Outbo…" at bounding box center [414, 203] width 553 height 368
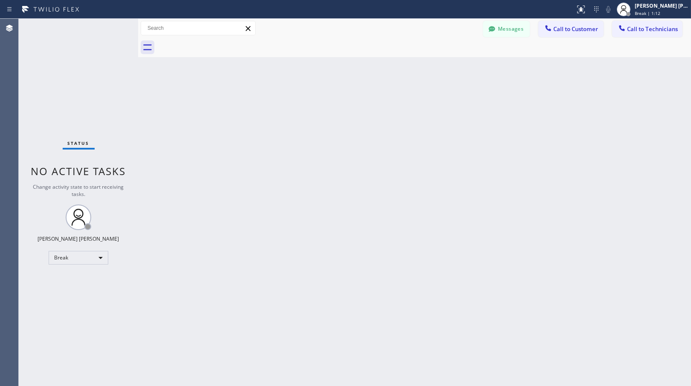
click at [393, 106] on div "Back to Dashboard Change Sender ID Customers Technicians Select a contact Outbo…" at bounding box center [414, 203] width 553 height 368
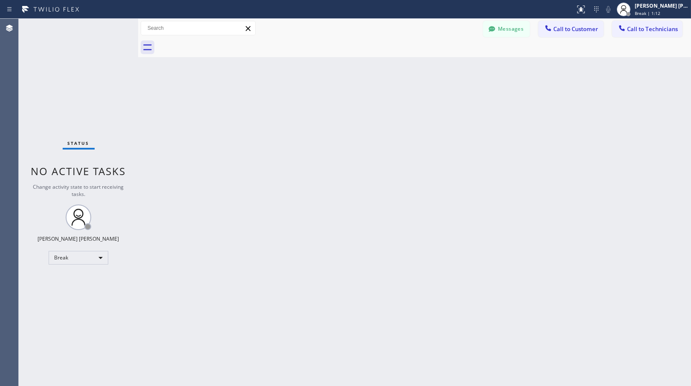
click at [393, 106] on div "Back to Dashboard Change Sender ID Customers Technicians Select a contact Outbo…" at bounding box center [414, 203] width 553 height 368
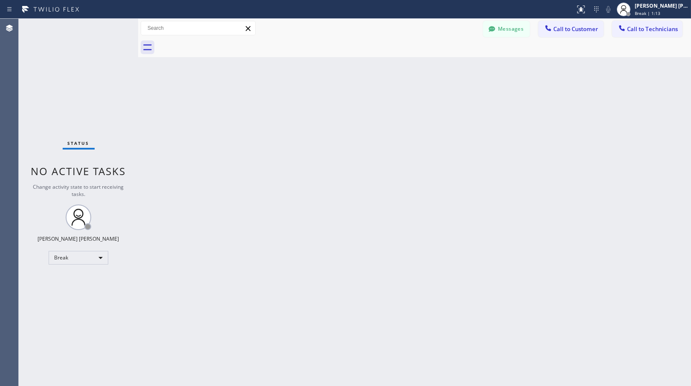
click at [393, 106] on div "Back to Dashboard Change Sender ID Customers Technicians Select a contact Outbo…" at bounding box center [414, 203] width 553 height 368
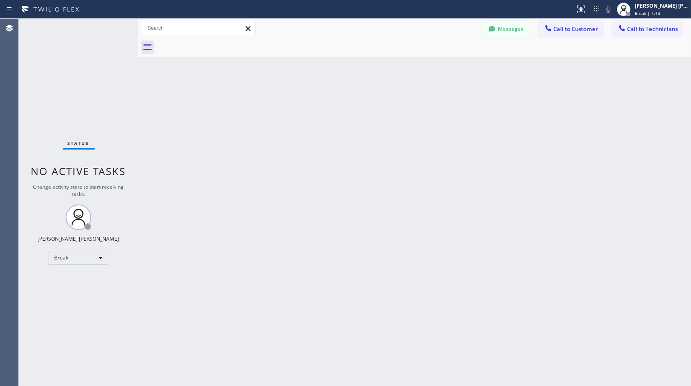
click at [393, 106] on div "Back to Dashboard Change Sender ID Customers Technicians Select a contact Outbo…" at bounding box center [414, 203] width 553 height 368
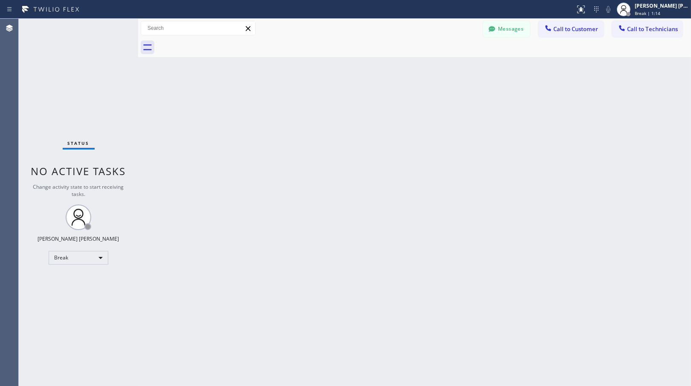
click at [393, 106] on div "Back to Dashboard Change Sender ID Customers Technicians Select a contact Outbo…" at bounding box center [414, 203] width 553 height 368
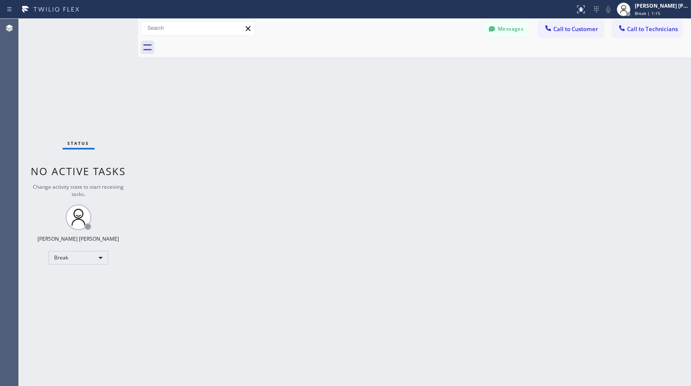
click at [393, 106] on div "Back to Dashboard Change Sender ID Customers Technicians Select a contact Outbo…" at bounding box center [414, 203] width 553 height 368
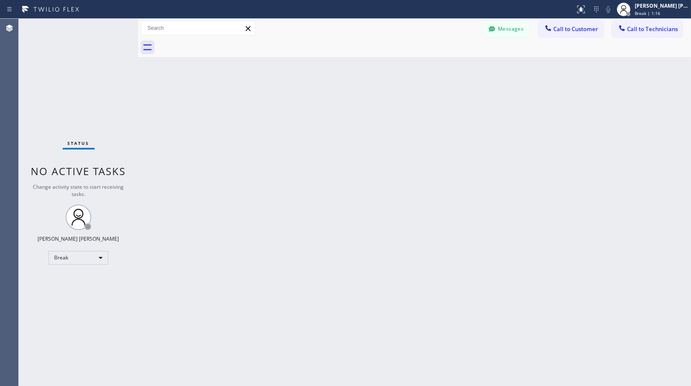
click at [393, 106] on div "Back to Dashboard Change Sender ID Customers Technicians Select a contact Outbo…" at bounding box center [414, 203] width 553 height 368
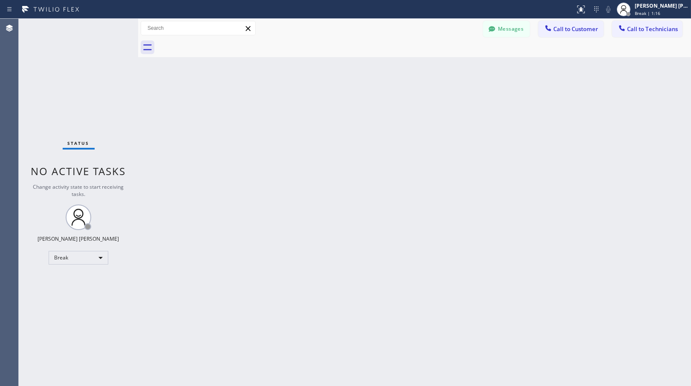
click at [393, 106] on div "Back to Dashboard Change Sender ID Customers Technicians Select a contact Outbo…" at bounding box center [414, 203] width 553 height 368
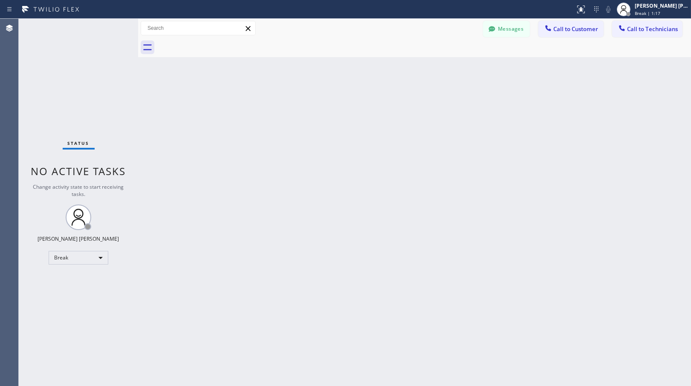
click at [393, 106] on div "Back to Dashboard Change Sender ID Customers Technicians Select a contact Outbo…" at bounding box center [414, 203] width 553 height 368
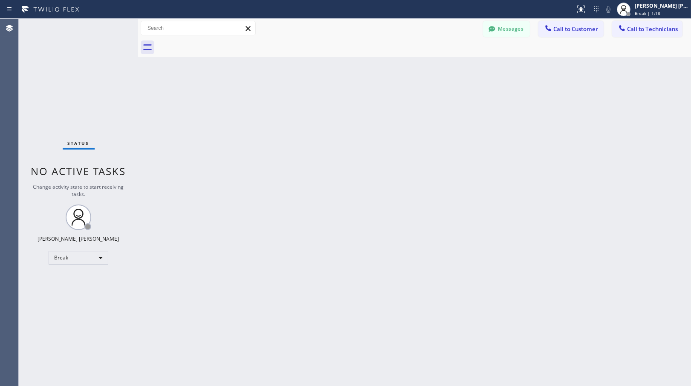
click at [393, 106] on div "Back to Dashboard Change Sender ID Customers Technicians Select a contact Outbo…" at bounding box center [414, 203] width 553 height 368
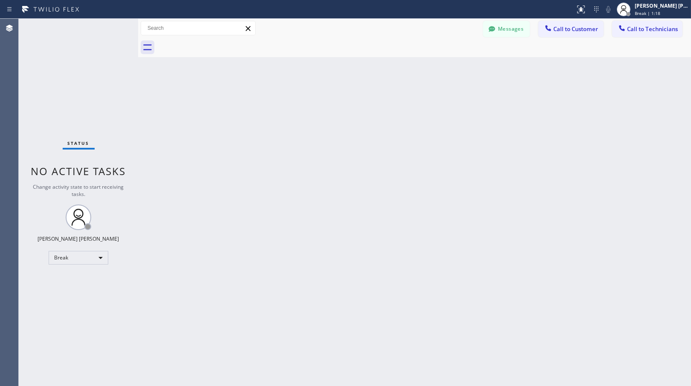
click at [393, 106] on div "Back to Dashboard Change Sender ID Customers Technicians Select a contact Outbo…" at bounding box center [414, 203] width 553 height 368
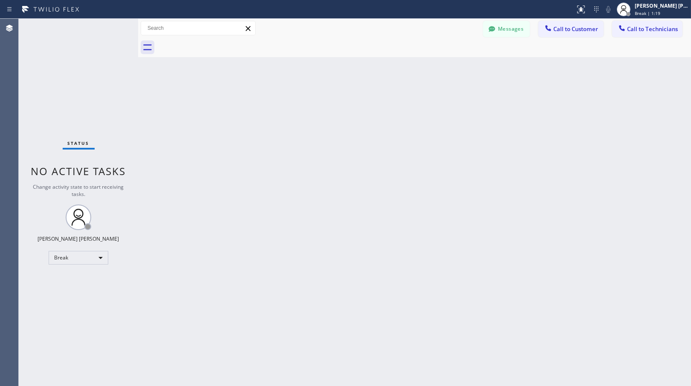
click at [393, 106] on div "Back to Dashboard Change Sender ID Customers Technicians Select a contact Outbo…" at bounding box center [414, 203] width 553 height 368
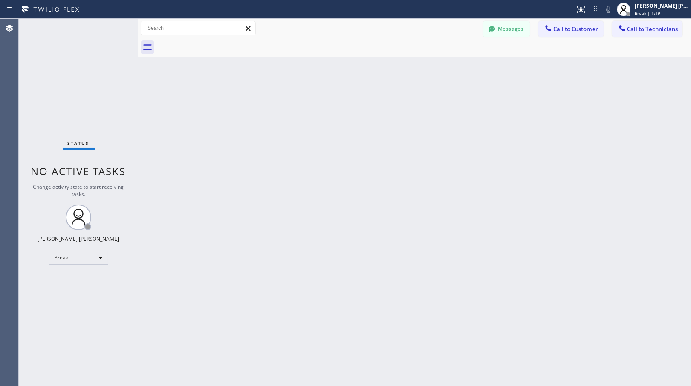
click at [393, 106] on div "Back to Dashboard Change Sender ID Customers Technicians Select a contact Outbo…" at bounding box center [414, 203] width 553 height 368
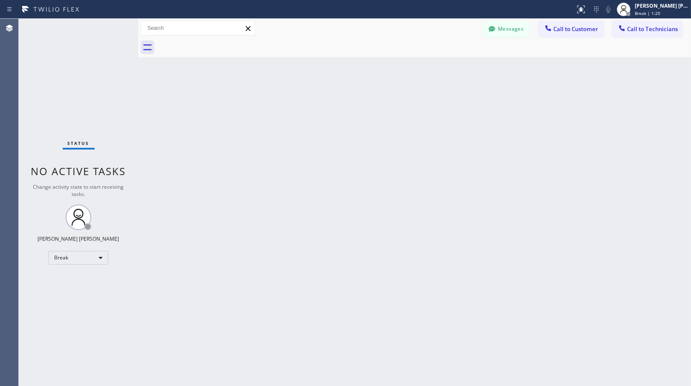
click at [393, 106] on div "Back to Dashboard Change Sender ID Customers Technicians Select a contact Outbo…" at bounding box center [414, 203] width 553 height 368
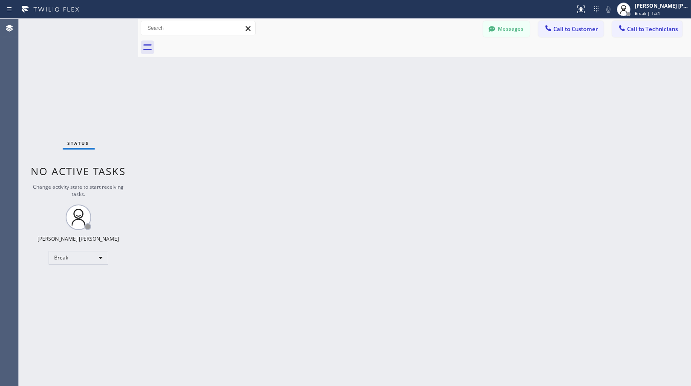
click at [393, 106] on div "Back to Dashboard Change Sender ID Customers Technicians Select a contact Outbo…" at bounding box center [414, 203] width 553 height 368
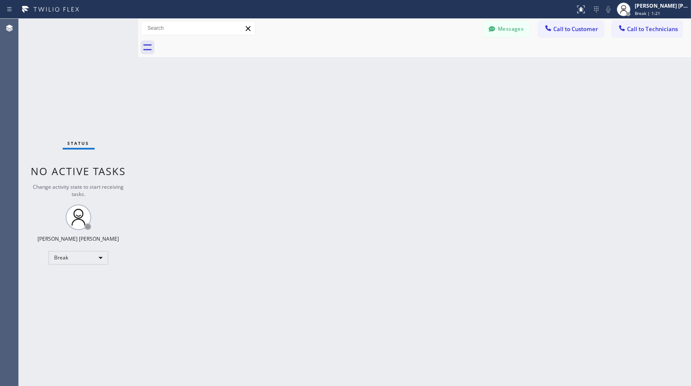
click at [393, 106] on div "Back to Dashboard Change Sender ID Customers Technicians Select a contact Outbo…" at bounding box center [414, 203] width 553 height 368
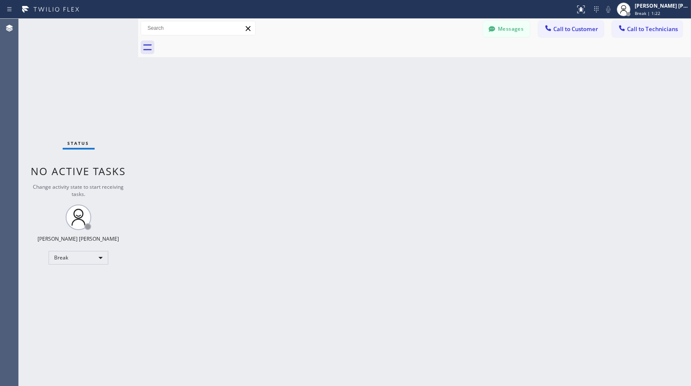
click at [393, 106] on div "Back to Dashboard Change Sender ID Customers Technicians Select a contact Outbo…" at bounding box center [414, 203] width 553 height 368
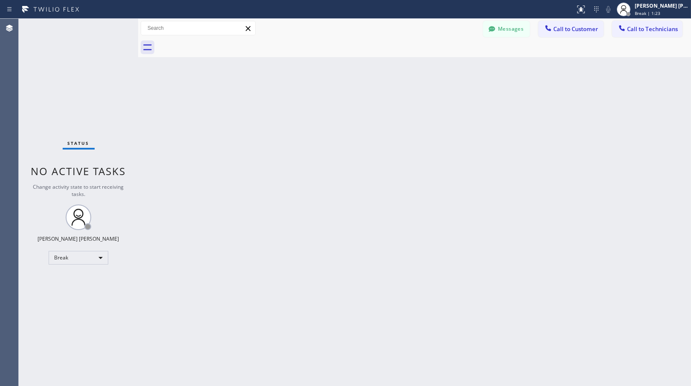
click at [393, 106] on div "Back to Dashboard Change Sender ID Customers Technicians Select a contact Outbo…" at bounding box center [414, 203] width 553 height 368
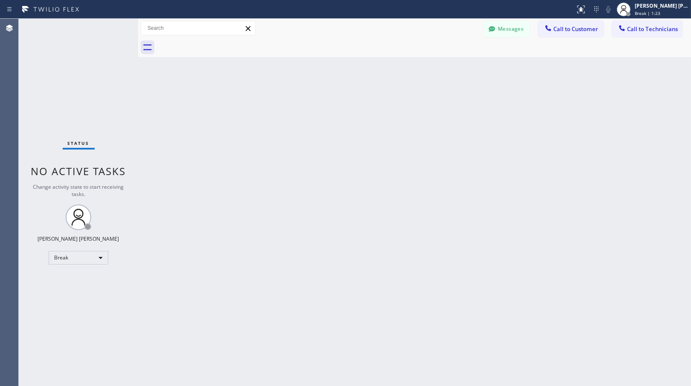
click at [393, 106] on div "Back to Dashboard Change Sender ID Customers Technicians Select a contact Outbo…" at bounding box center [414, 203] width 553 height 368
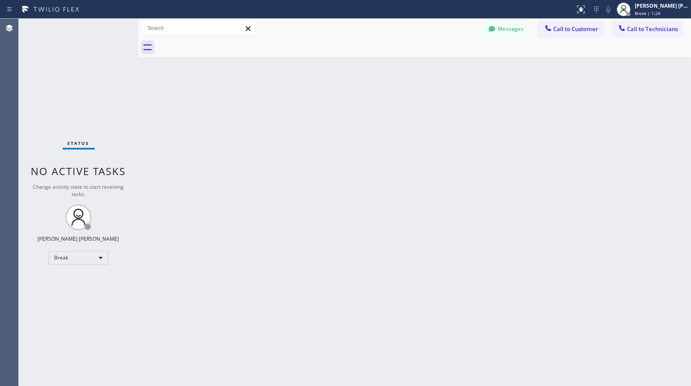
click at [393, 106] on div "Back to Dashboard Change Sender ID Customers Technicians Select a contact Outbo…" at bounding box center [414, 203] width 553 height 368
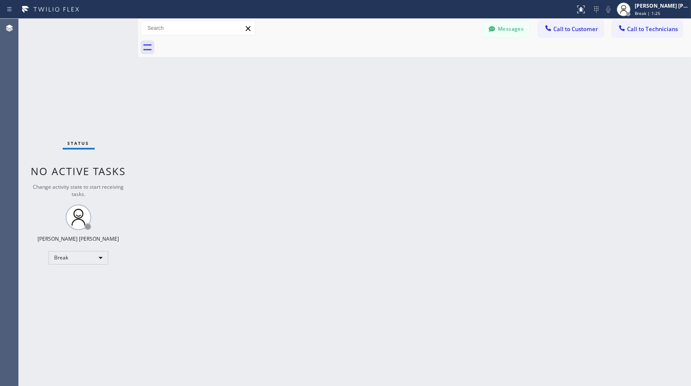
click at [393, 106] on div "Back to Dashboard Change Sender ID Customers Technicians Select a contact Outbo…" at bounding box center [414, 203] width 553 height 368
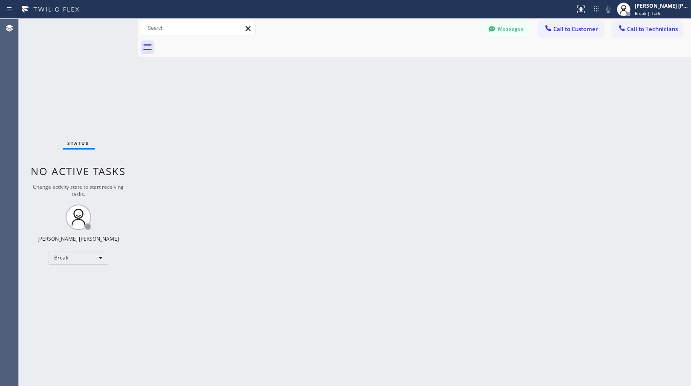
click at [393, 106] on div "Back to Dashboard Change Sender ID Customers Technicians Select a contact Outbo…" at bounding box center [414, 203] width 553 height 368
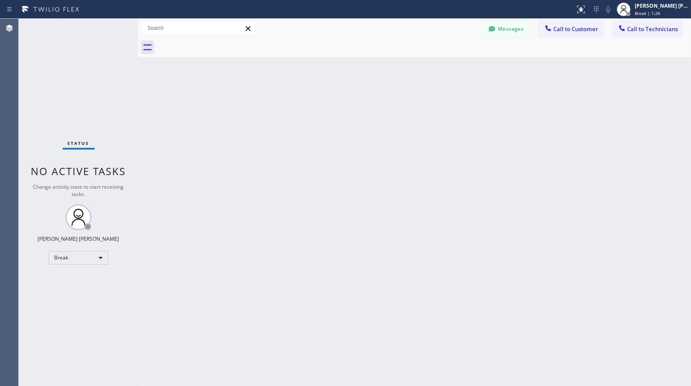
click at [393, 106] on div "Back to Dashboard Change Sender ID Customers Technicians Select a contact Outbo…" at bounding box center [414, 203] width 553 height 368
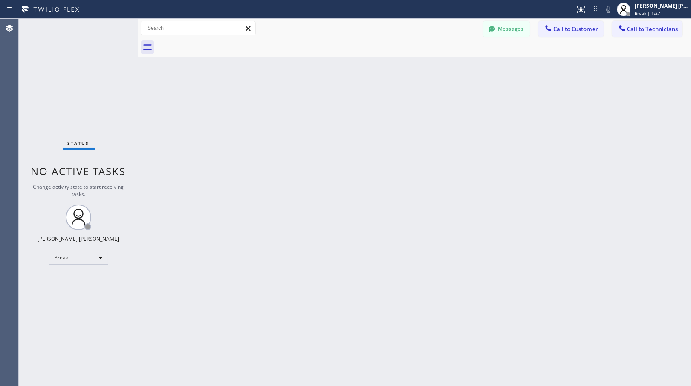
click at [393, 106] on div "Back to Dashboard Change Sender ID Customers Technicians Select a contact Outbo…" at bounding box center [414, 203] width 553 height 368
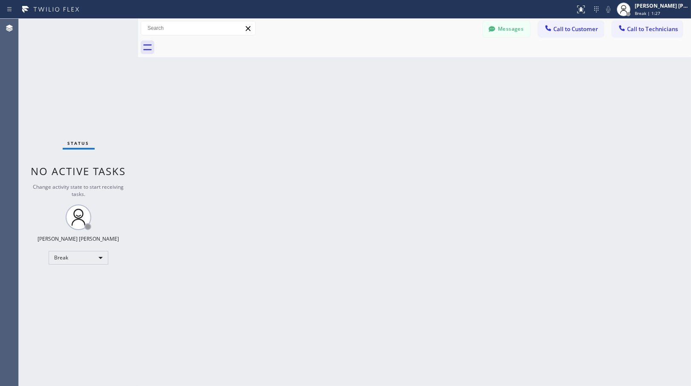
click at [393, 106] on div "Back to Dashboard Change Sender ID Customers Technicians Select a contact Outbo…" at bounding box center [414, 203] width 553 height 368
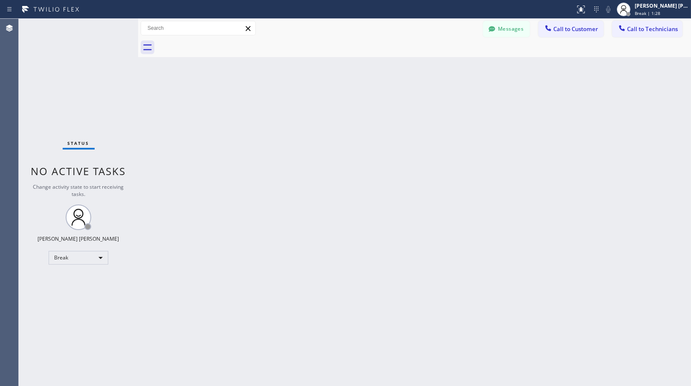
click at [393, 106] on div "Back to Dashboard Change Sender ID Customers Technicians Select a contact Outbo…" at bounding box center [414, 203] width 553 height 368
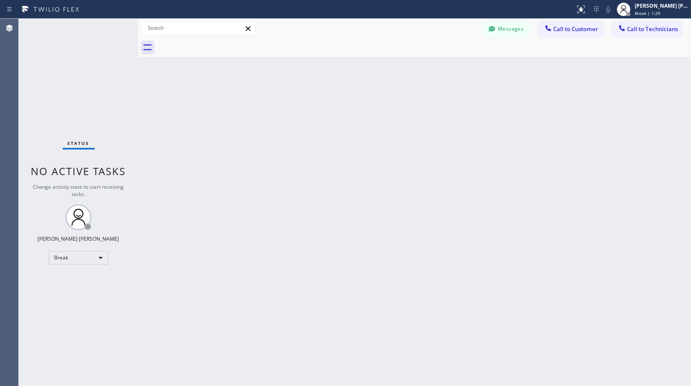
click at [393, 106] on div "Back to Dashboard Change Sender ID Customers Technicians Select a contact Outbo…" at bounding box center [414, 203] width 553 height 368
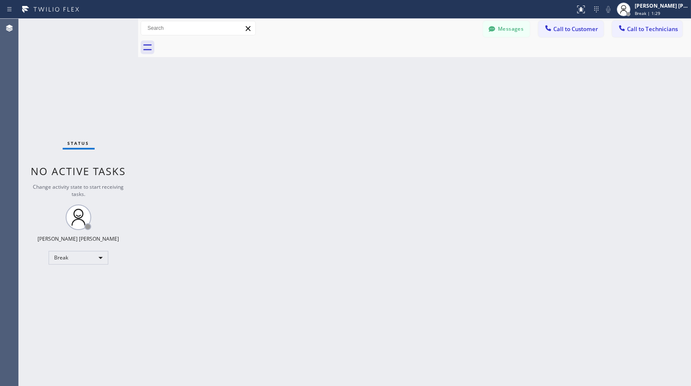
click at [393, 106] on div "Back to Dashboard Change Sender ID Customers Technicians Select a contact Outbo…" at bounding box center [414, 203] width 553 height 368
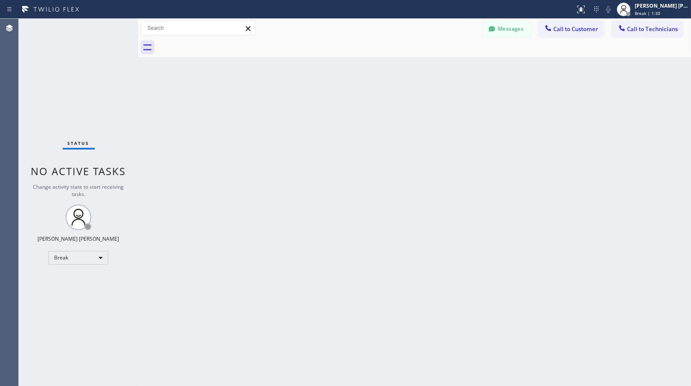
click at [393, 106] on div "Back to Dashboard Change Sender ID Customers Technicians Select a contact Outbo…" at bounding box center [414, 203] width 553 height 368
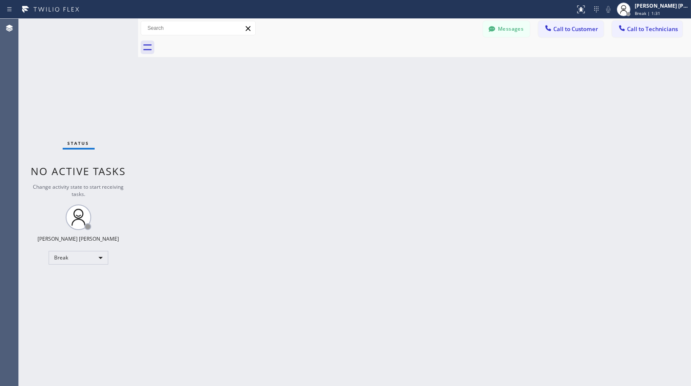
click at [393, 106] on div "Back to Dashboard Change Sender ID Customers Technicians Select a contact Outbo…" at bounding box center [414, 203] width 553 height 368
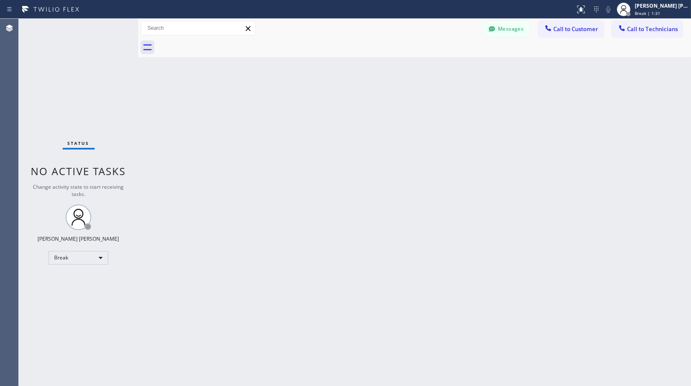
click at [393, 106] on div "Back to Dashboard Change Sender ID Customers Technicians Select a contact Outbo…" at bounding box center [414, 203] width 553 height 368
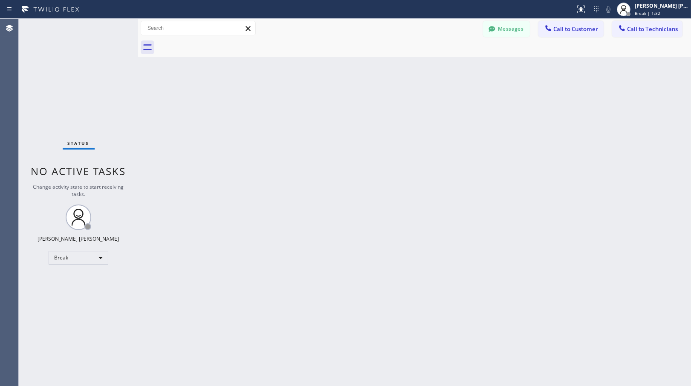
click at [393, 106] on div "Back to Dashboard Change Sender ID Customers Technicians Select a contact Outbo…" at bounding box center [414, 203] width 553 height 368
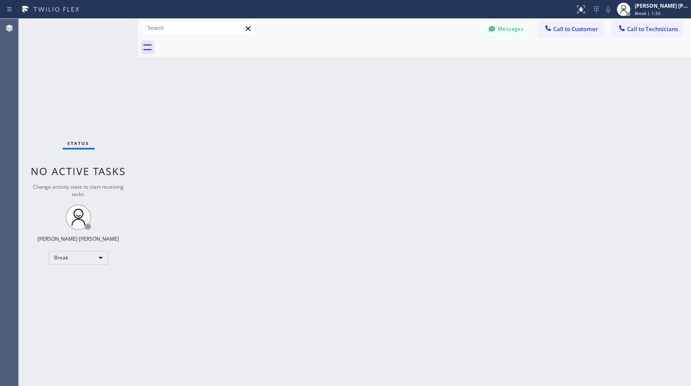
click at [393, 106] on div "Back to Dashboard Change Sender ID Customers Technicians Select a contact Outbo…" at bounding box center [414, 203] width 553 height 368
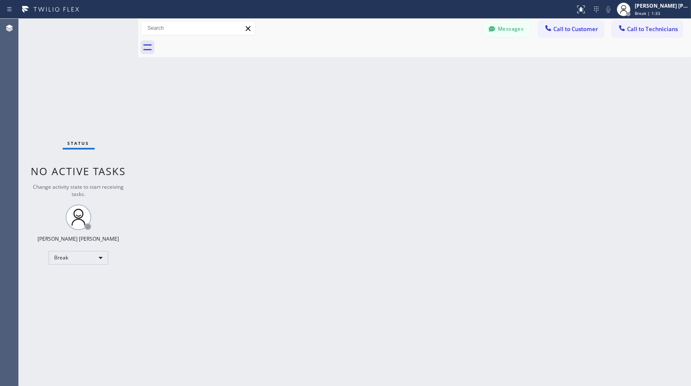
click at [393, 106] on div "Back to Dashboard Change Sender ID Customers Technicians Select a contact Outbo…" at bounding box center [414, 203] width 553 height 368
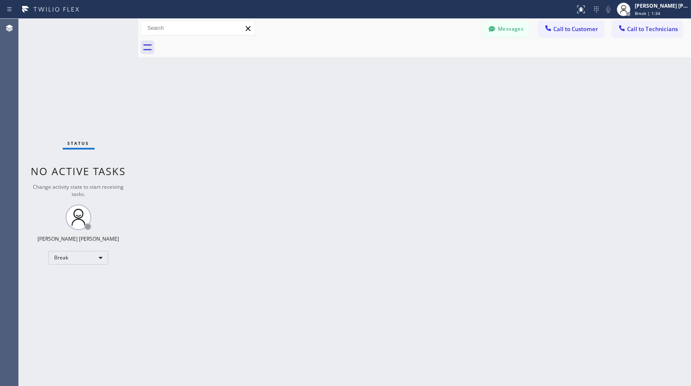
click at [393, 106] on div "Back to Dashboard Change Sender ID Customers Technicians Select a contact Outbo…" at bounding box center [414, 203] width 553 height 368
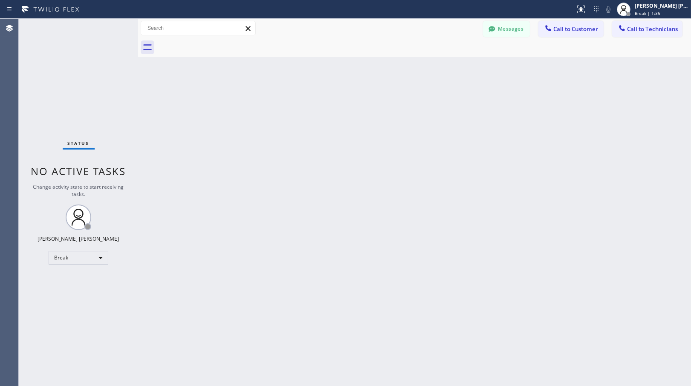
click at [393, 106] on div "Back to Dashboard Change Sender ID Customers Technicians Select a contact Outbo…" at bounding box center [414, 203] width 553 height 368
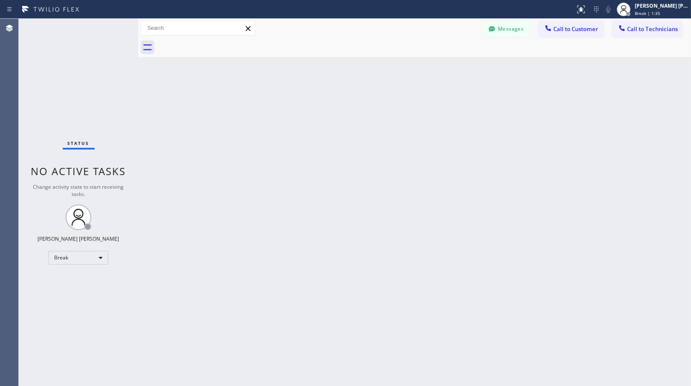
click at [393, 106] on div "Back to Dashboard Change Sender ID Customers Technicians Select a contact Outbo…" at bounding box center [414, 203] width 553 height 368
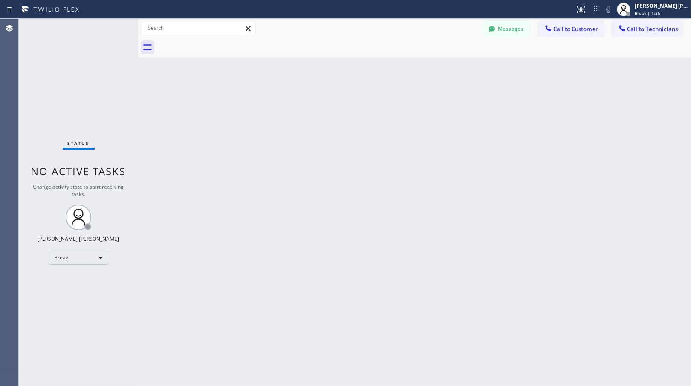
click at [393, 106] on div "Back to Dashboard Change Sender ID Customers Technicians Select a contact Outbo…" at bounding box center [414, 203] width 553 height 368
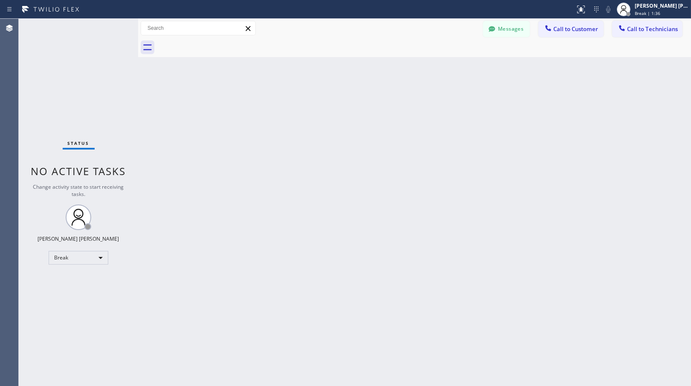
click at [393, 106] on div "Back to Dashboard Change Sender ID Customers Technicians Select a contact Outbo…" at bounding box center [414, 203] width 553 height 368
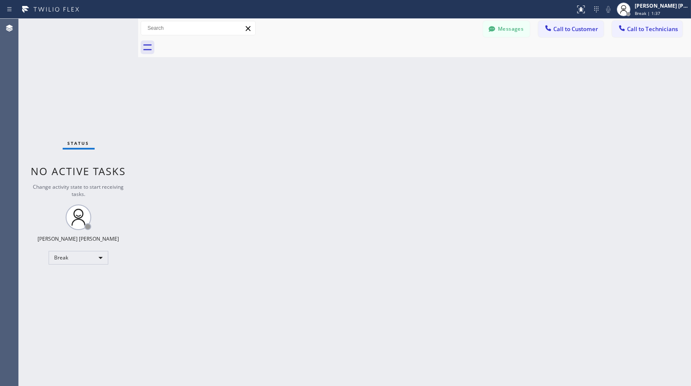
click at [393, 106] on div "Back to Dashboard Change Sender ID Customers Technicians Select a contact Outbo…" at bounding box center [414, 203] width 553 height 368
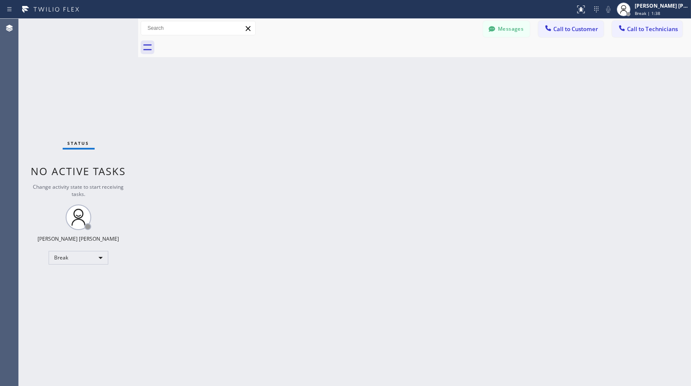
click at [393, 106] on div "Back to Dashboard Change Sender ID Customers Technicians Select a contact Outbo…" at bounding box center [414, 203] width 553 height 368
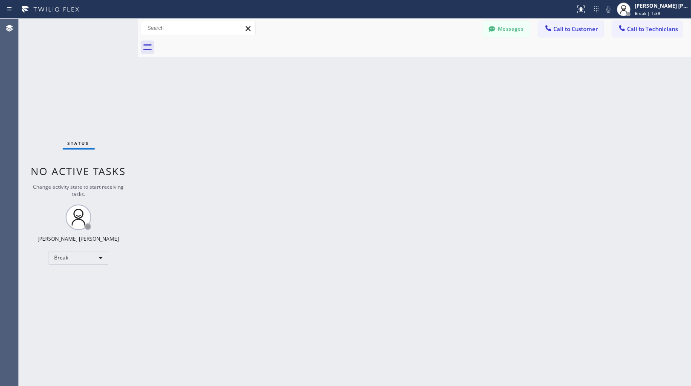
click at [393, 106] on div "Back to Dashboard Change Sender ID Customers Technicians Select a contact Outbo…" at bounding box center [414, 203] width 553 height 368
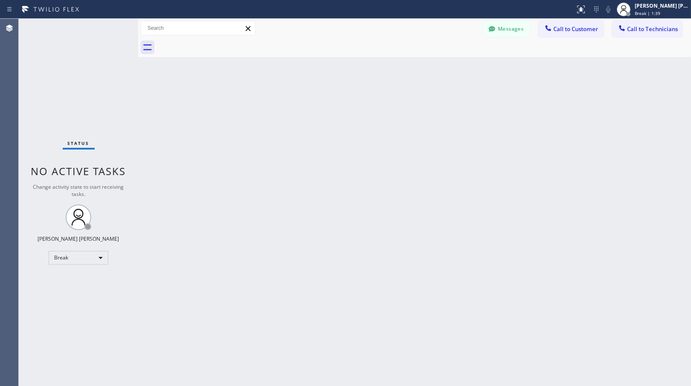
click at [393, 106] on div "Back to Dashboard Change Sender ID Customers Technicians Select a contact Outbo…" at bounding box center [414, 203] width 553 height 368
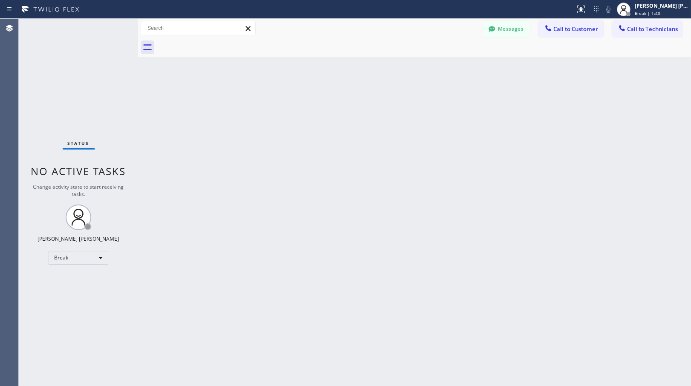
click at [393, 106] on div "Back to Dashboard Change Sender ID Customers Technicians Select a contact Outbo…" at bounding box center [414, 203] width 553 height 368
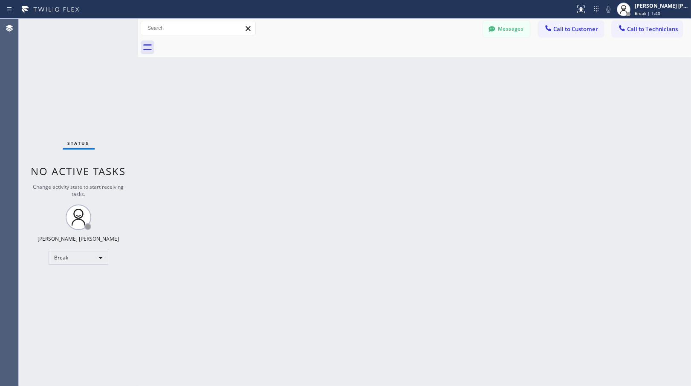
click at [393, 106] on div "Back to Dashboard Change Sender ID Customers Technicians Select a contact Outbo…" at bounding box center [414, 203] width 553 height 368
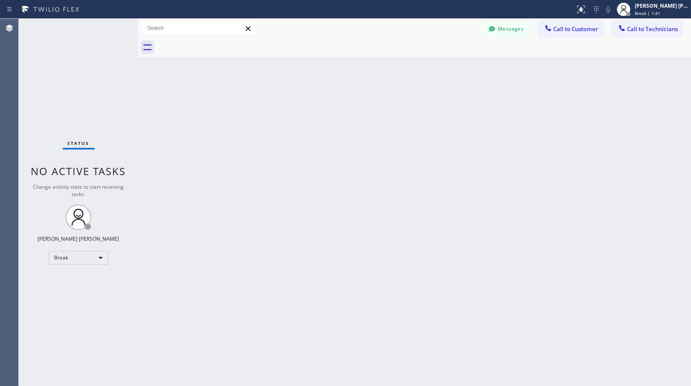
click at [393, 106] on div "Back to Dashboard Change Sender ID Customers Technicians Select a contact Outbo…" at bounding box center [414, 203] width 553 height 368
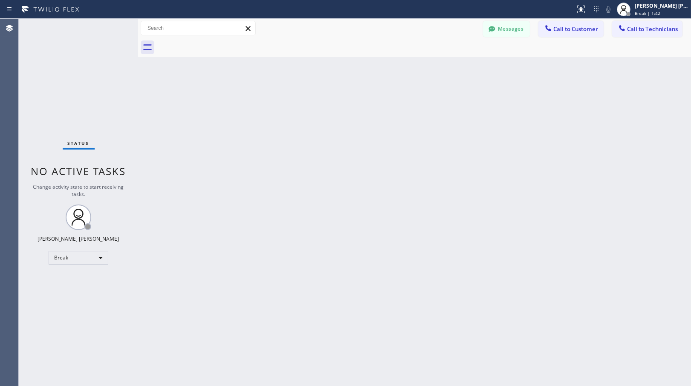
click at [393, 106] on div "Back to Dashboard Change Sender ID Customers Technicians Select a contact Outbo…" at bounding box center [414, 203] width 553 height 368
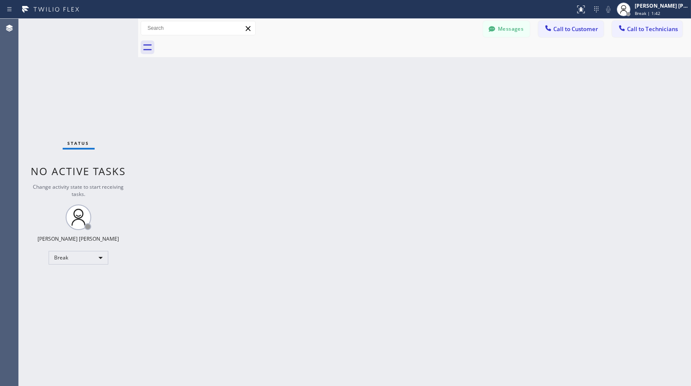
click at [393, 106] on div "Back to Dashboard Change Sender ID Customers Technicians Select a contact Outbo…" at bounding box center [414, 203] width 553 height 368
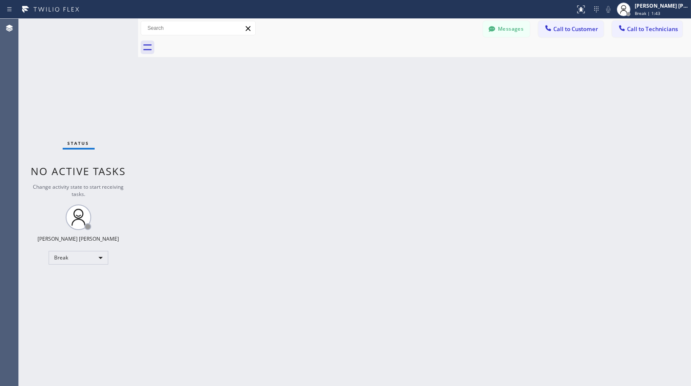
click at [393, 106] on div "Back to Dashboard Change Sender ID Customers Technicians Select a contact Outbo…" at bounding box center [414, 203] width 553 height 368
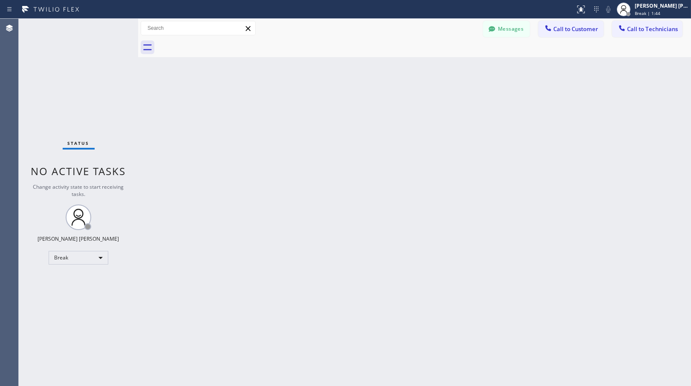
click at [393, 106] on div "Back to Dashboard Change Sender ID Customers Technicians Select a contact Outbo…" at bounding box center [414, 203] width 553 height 368
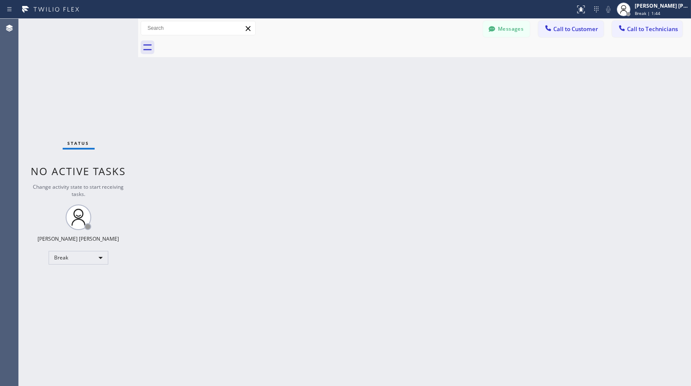
click at [393, 106] on div "Back to Dashboard Change Sender ID Customers Technicians Select a contact Outbo…" at bounding box center [414, 203] width 553 height 368
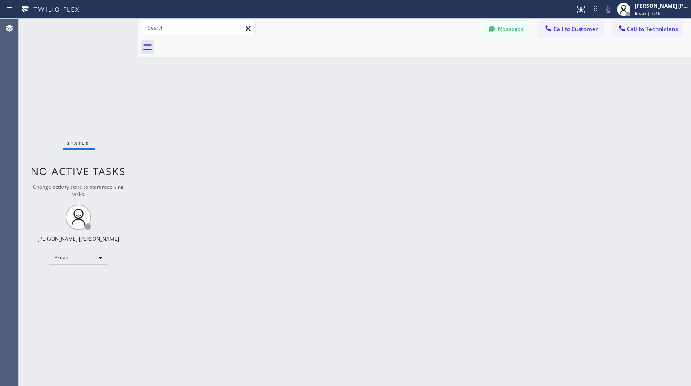
click at [393, 106] on div "Back to Dashboard Change Sender ID Customers Technicians Select a contact Outbo…" at bounding box center [414, 203] width 553 height 368
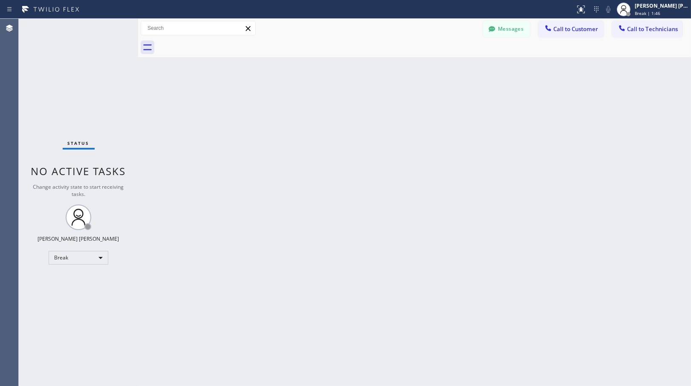
click at [393, 106] on div "Back to Dashboard Change Sender ID Customers Technicians Select a contact Outbo…" at bounding box center [414, 203] width 553 height 368
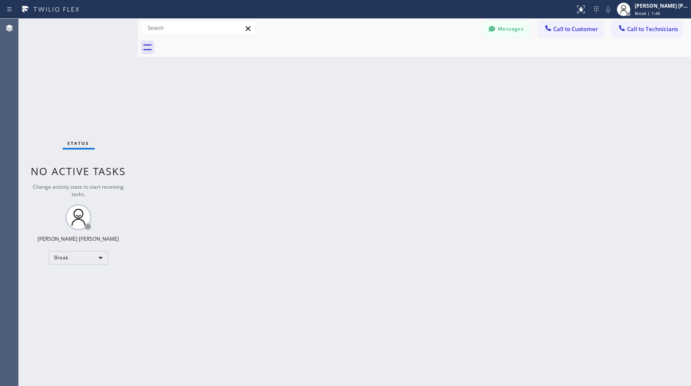
click at [393, 106] on div "Back to Dashboard Change Sender ID Customers Technicians Select a contact Outbo…" at bounding box center [414, 203] width 553 height 368
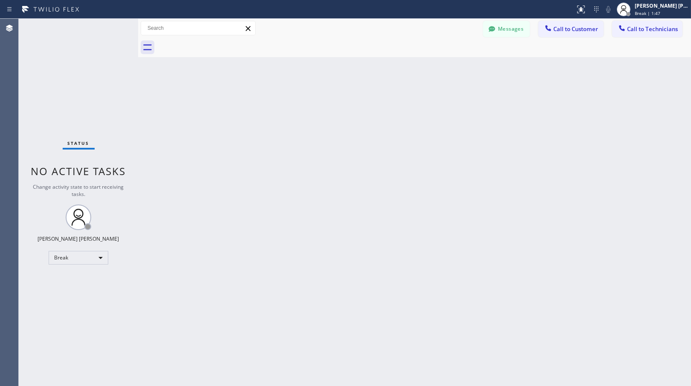
click at [393, 106] on div "Back to Dashboard Change Sender ID Customers Technicians Select a contact Outbo…" at bounding box center [414, 203] width 553 height 368
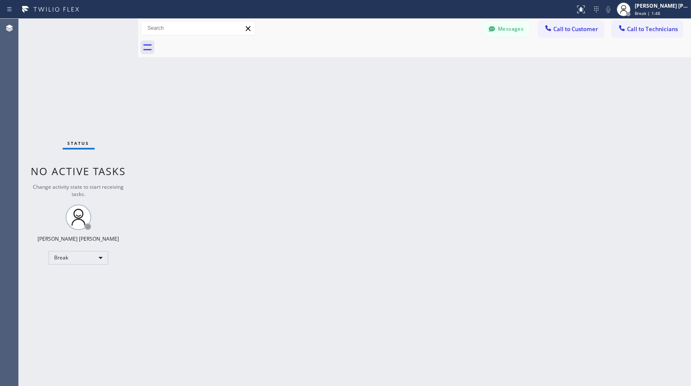
click
